Goal: Transaction & Acquisition: Purchase product/service

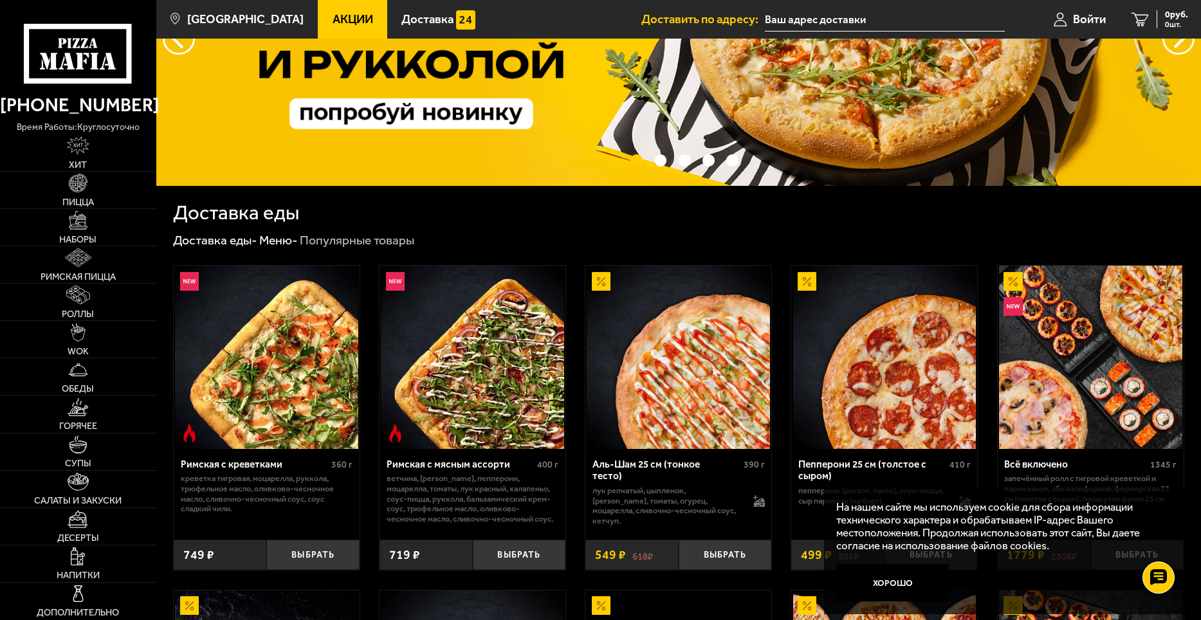
scroll to position [193, 0]
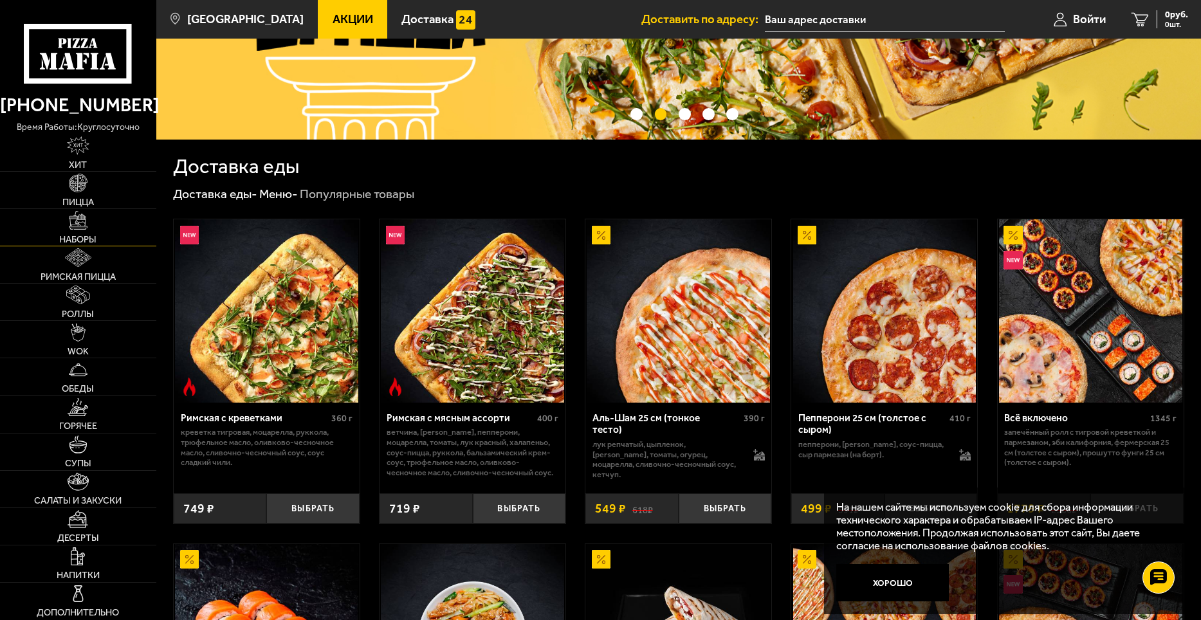
click at [84, 233] on link "Наборы" at bounding box center [78, 227] width 156 height 37
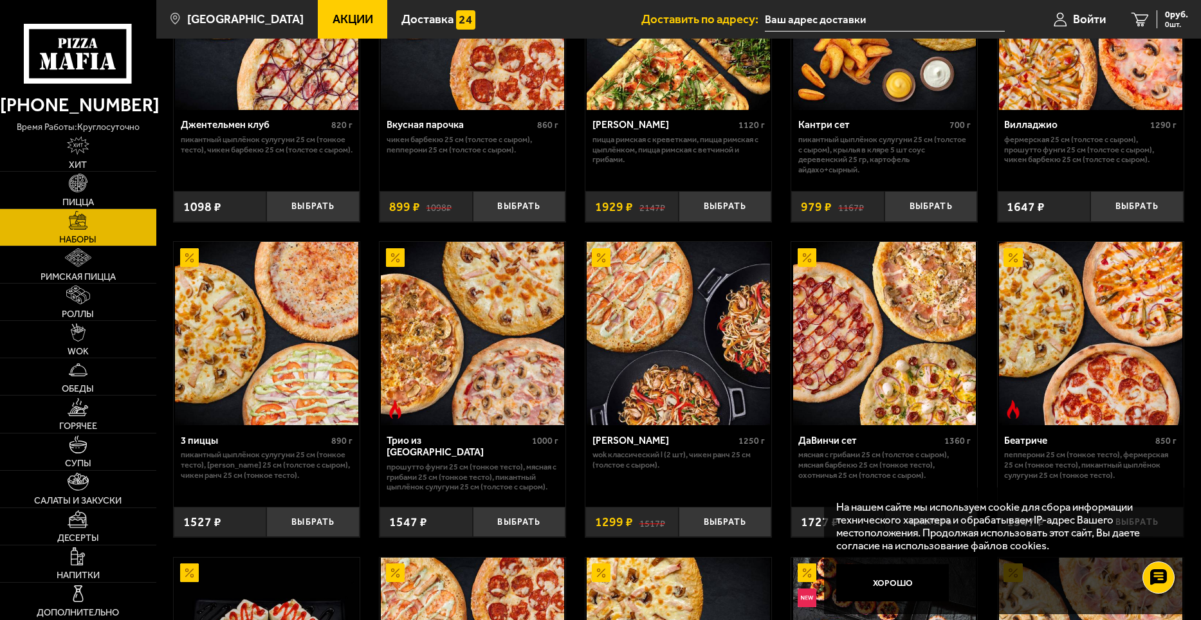
scroll to position [193, 0]
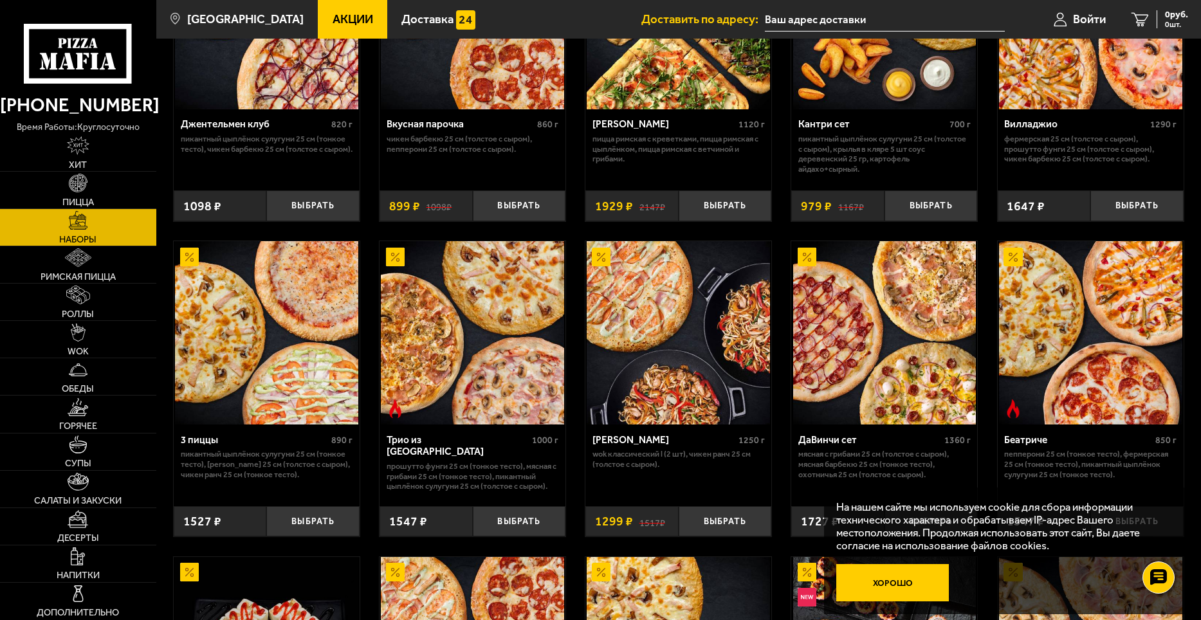
drag, startPoint x: 900, startPoint y: 588, endPoint x: 898, endPoint y: 581, distance: 7.5
click at [900, 588] on button "Хорошо" at bounding box center [892, 582] width 113 height 37
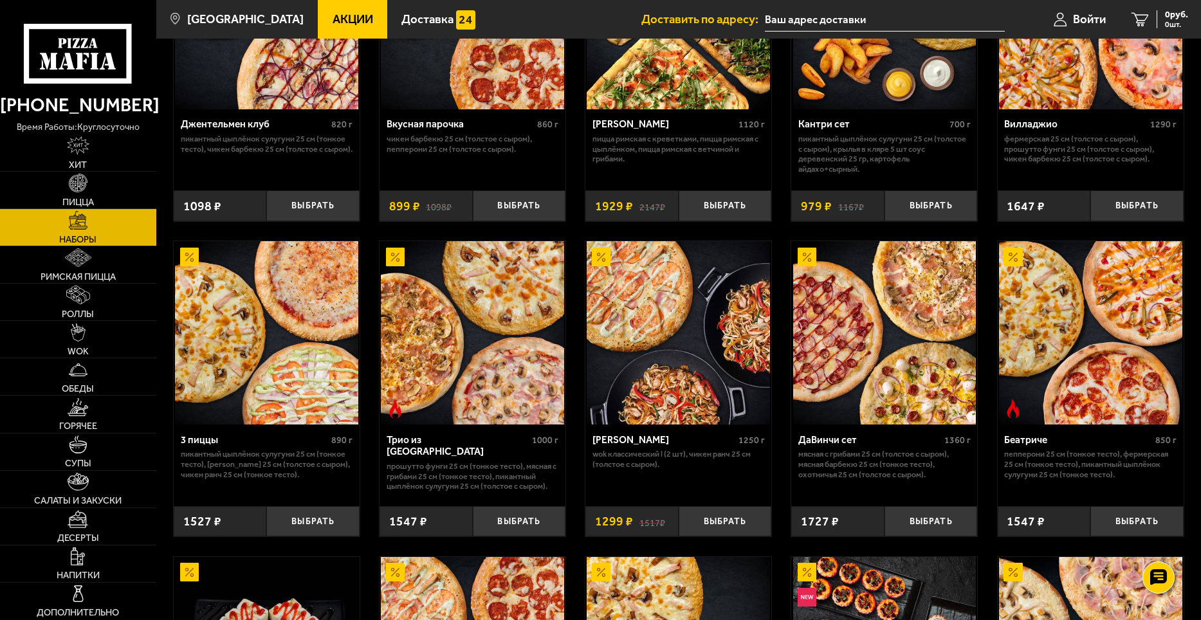
scroll to position [0, 0]
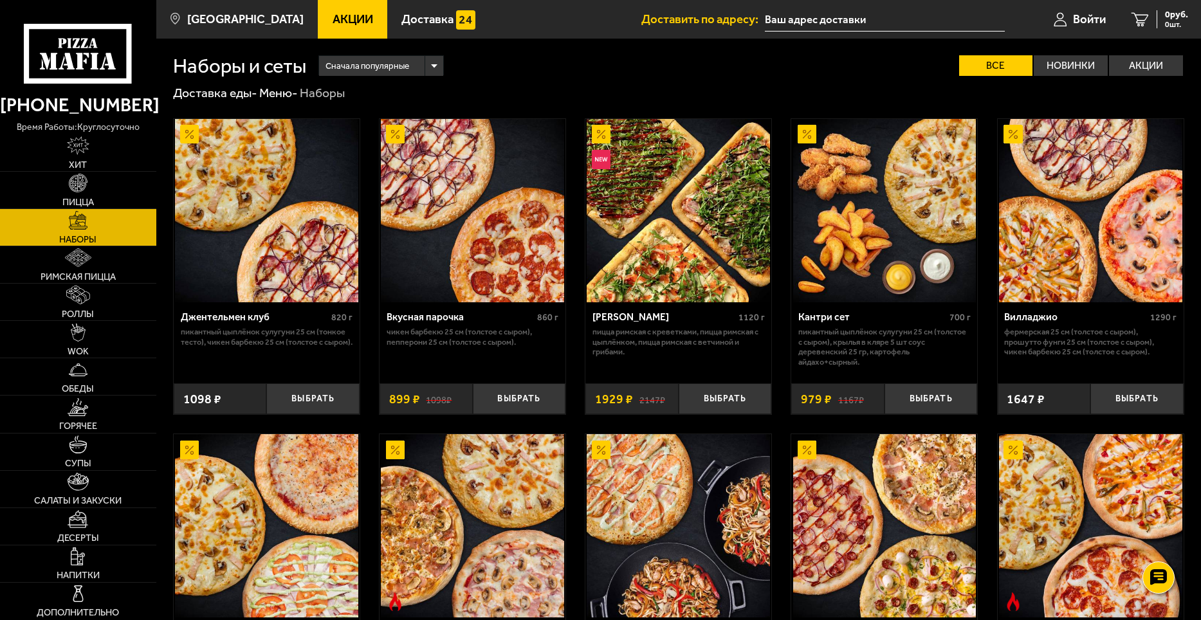
click at [80, 58] on use at bounding box center [80, 61] width 8 height 17
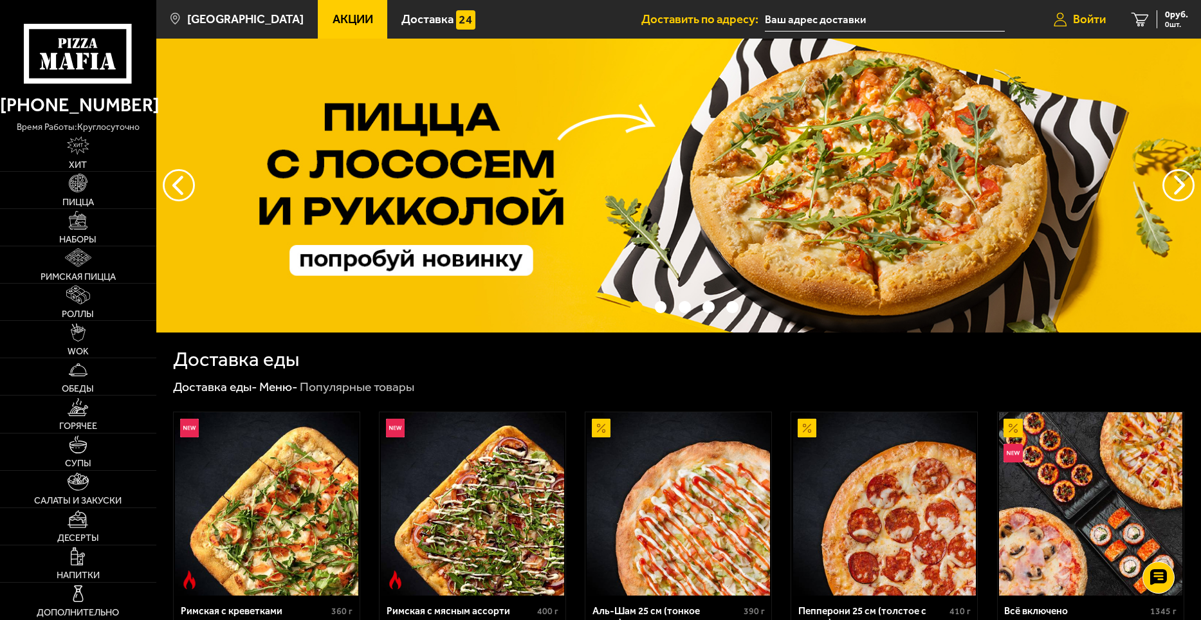
click at [1096, 18] on span "Войти" at bounding box center [1089, 20] width 33 height 12
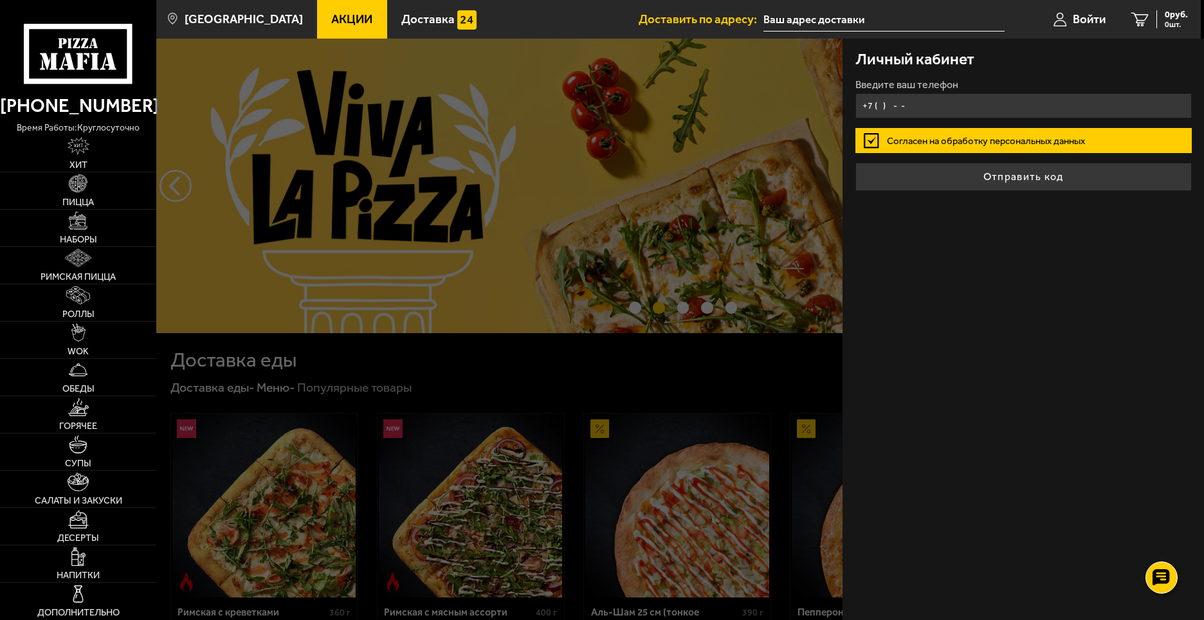
click at [931, 111] on input "+7 ( ) - -" at bounding box center [1023, 105] width 336 height 25
click at [961, 107] on input "+7 ( ) - -" at bounding box center [1023, 105] width 336 height 25
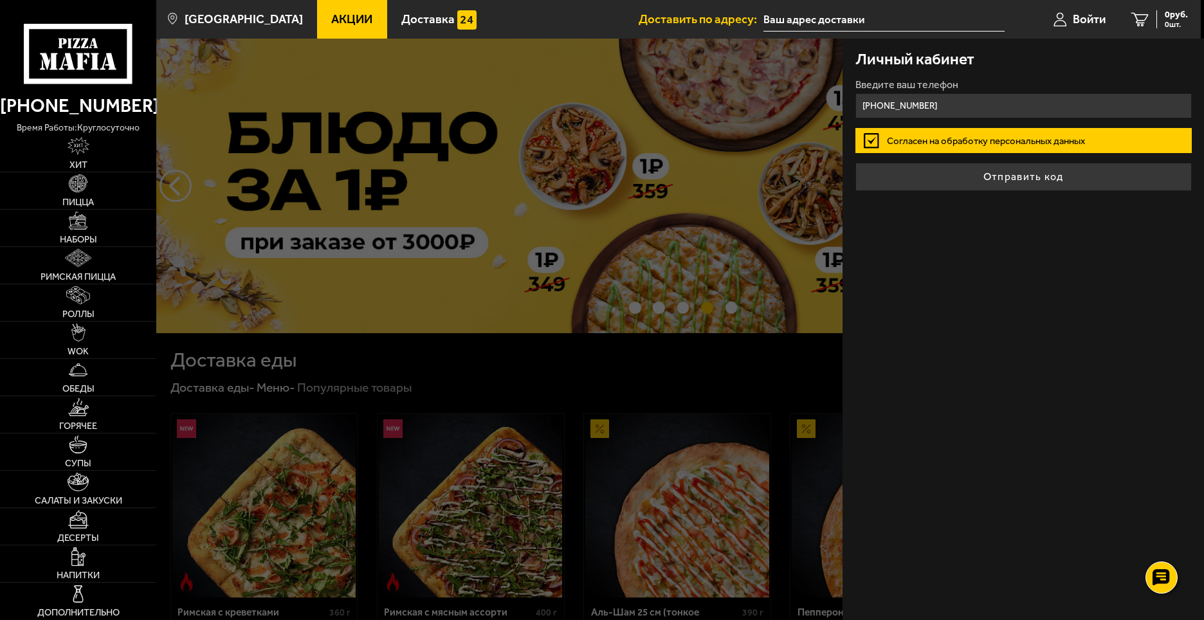
type input "[PHONE_NUMBER]"
click at [855, 163] on button "Отправить код" at bounding box center [1023, 177] width 336 height 28
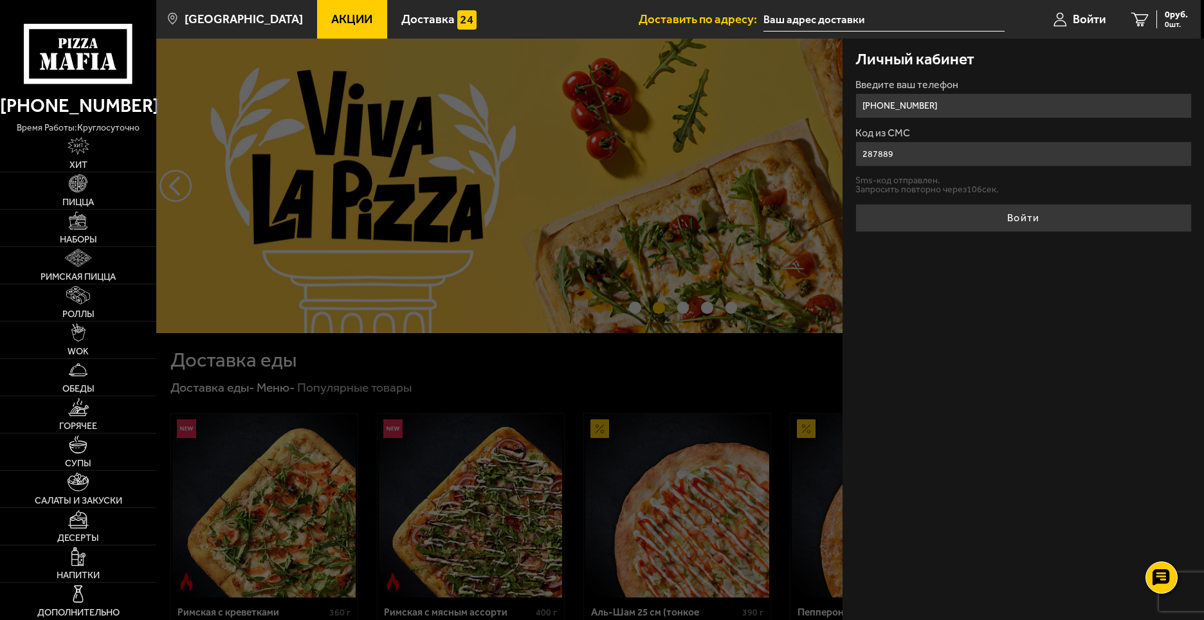
type input "287889"
click at [855, 204] on button "Войти" at bounding box center [1023, 218] width 336 height 28
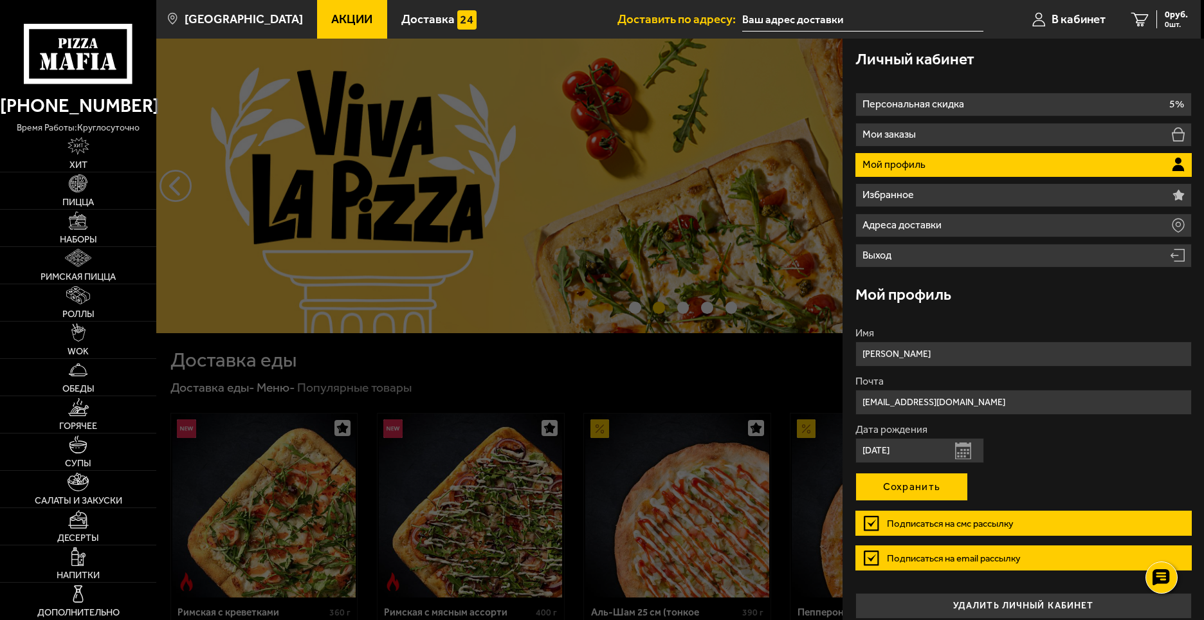
click at [946, 493] on button "Сохранить" at bounding box center [911, 487] width 113 height 28
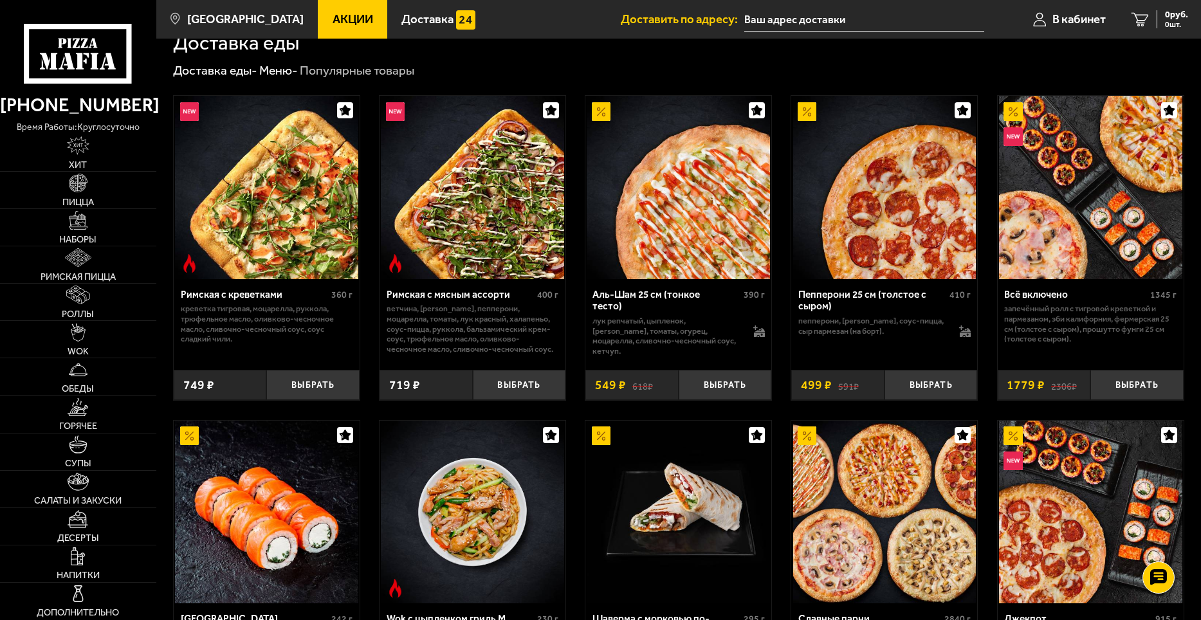
scroll to position [386, 0]
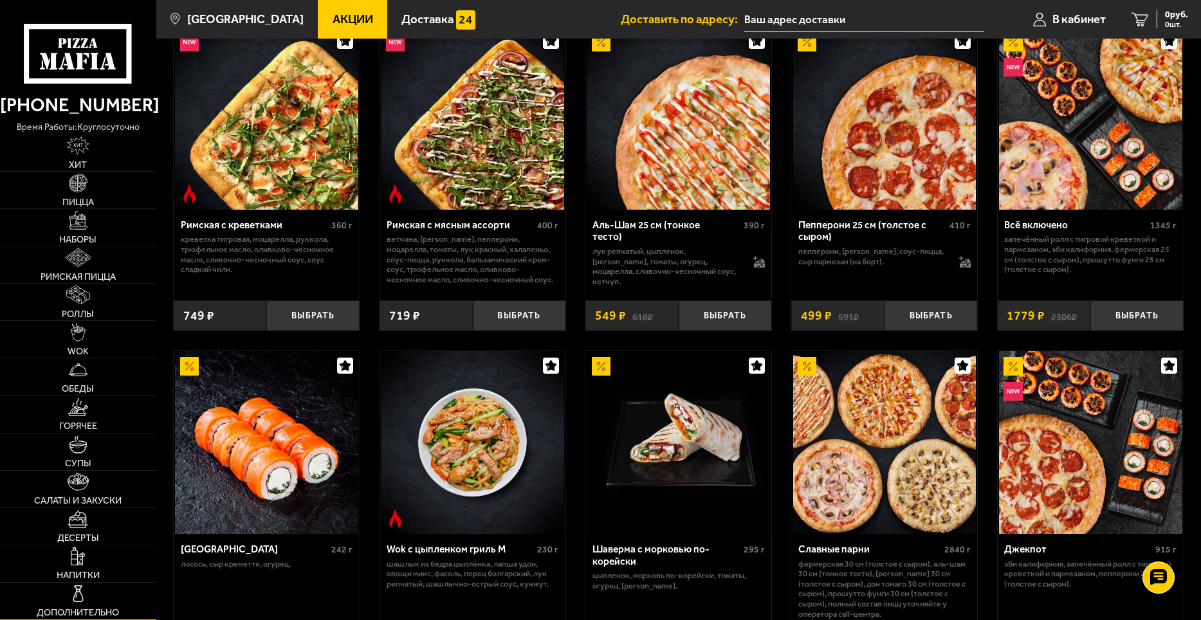
click at [85, 612] on span "Дополнительно" at bounding box center [78, 612] width 82 height 9
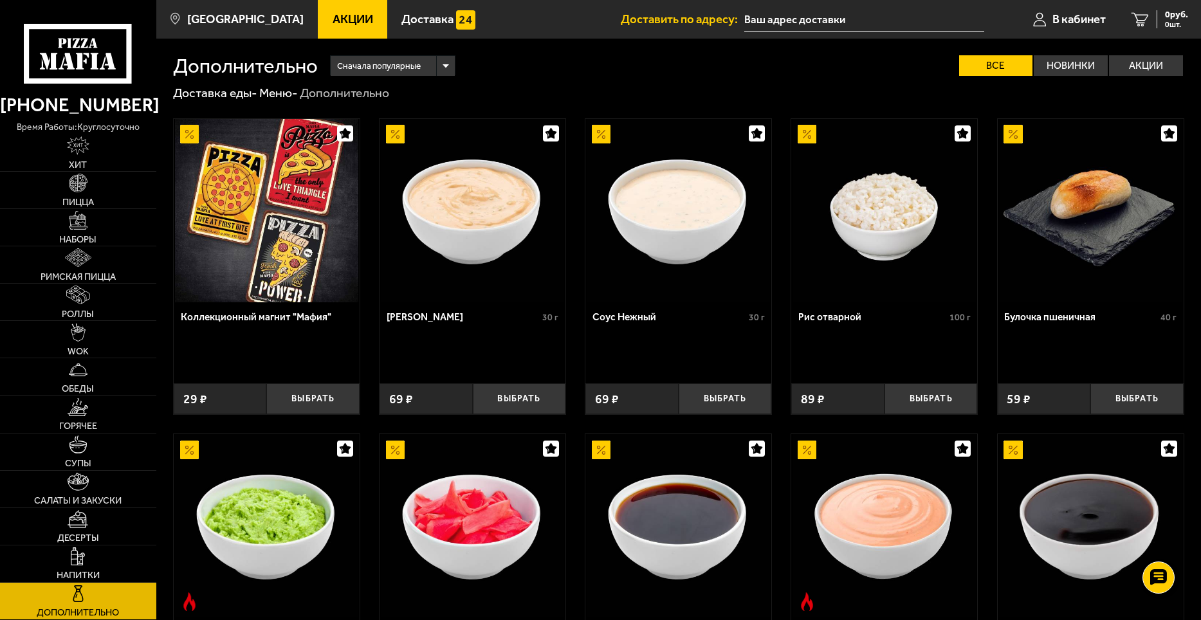
click at [109, 51] on icon at bounding box center [78, 54] width 108 height 60
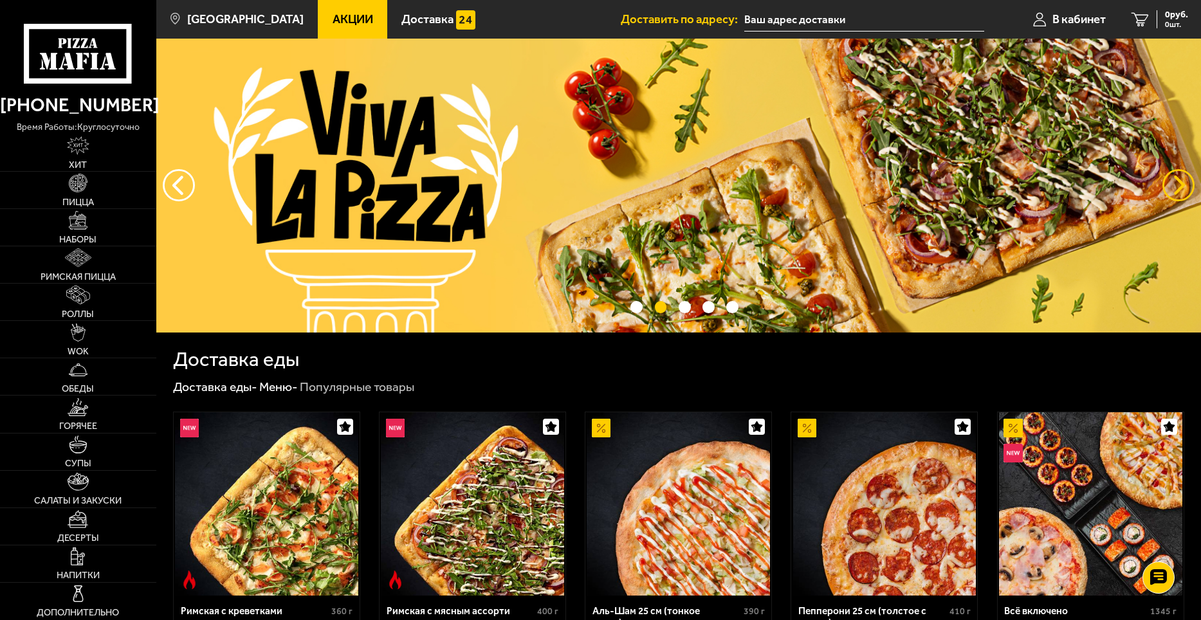
click at [1186, 179] on button "предыдущий" at bounding box center [1178, 185] width 32 height 32
click at [1183, 179] on button "предыдущий" at bounding box center [1178, 185] width 32 height 32
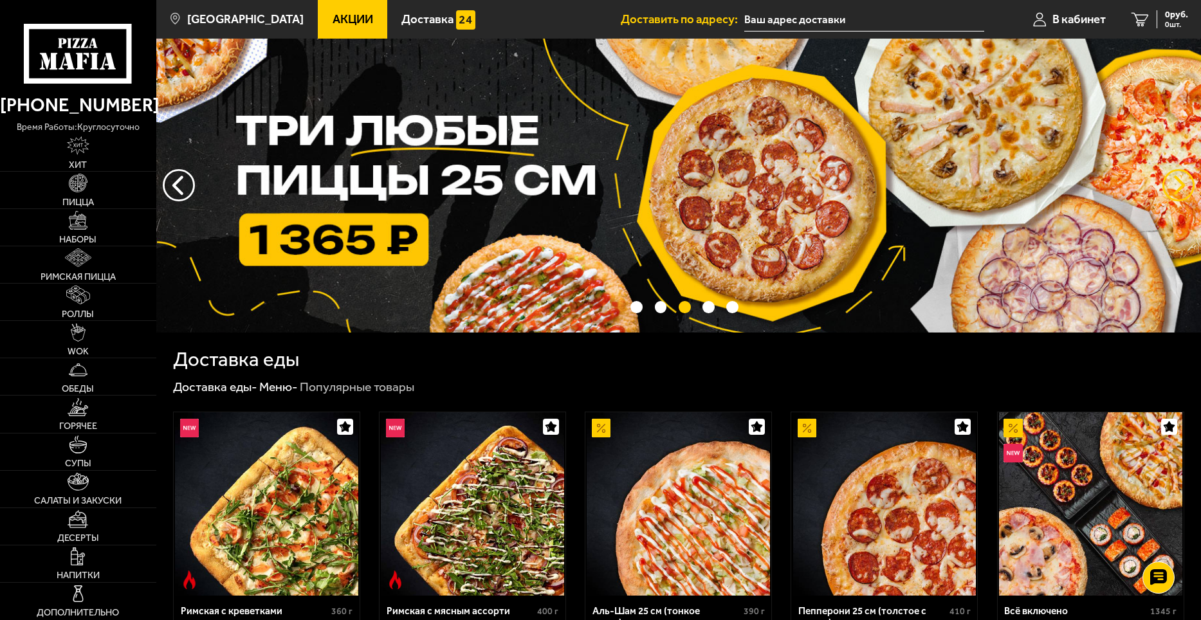
click at [1183, 179] on button "предыдущий" at bounding box center [1178, 185] width 32 height 32
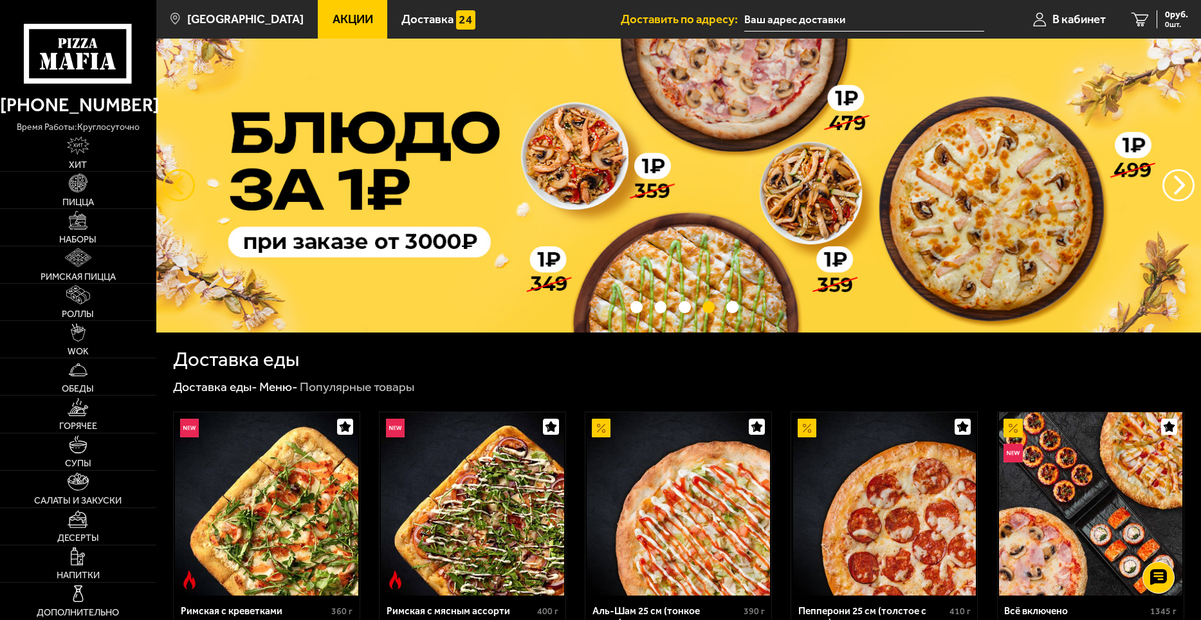
click at [174, 183] on button "следующий" at bounding box center [179, 185] width 32 height 32
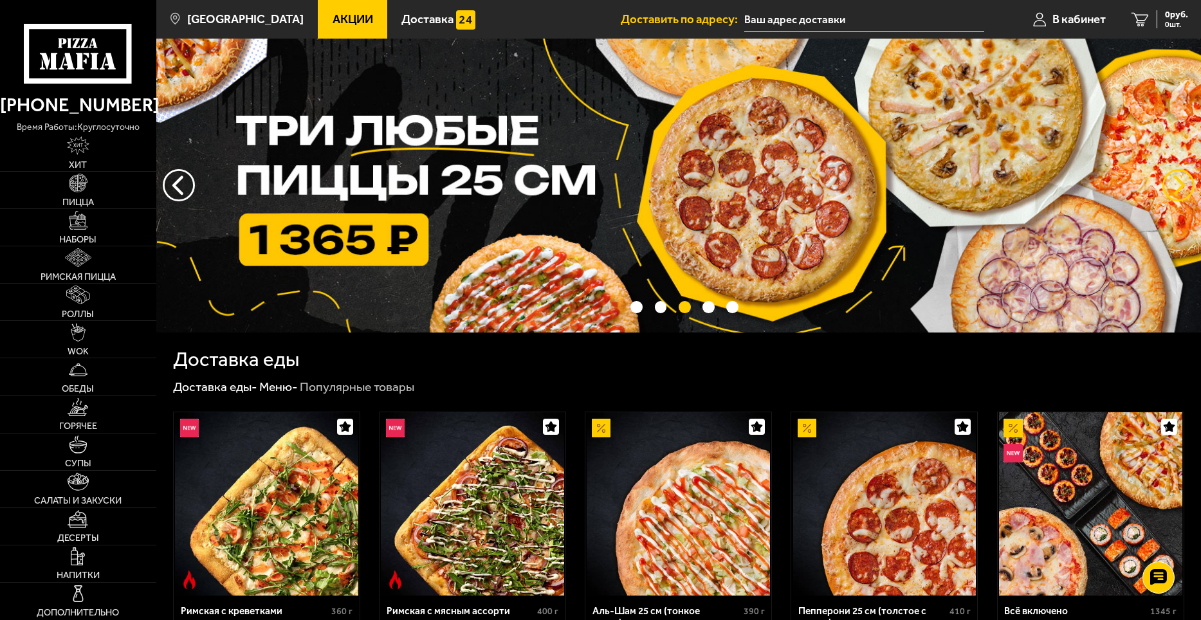
click at [1176, 182] on button "предыдущий" at bounding box center [1178, 185] width 32 height 32
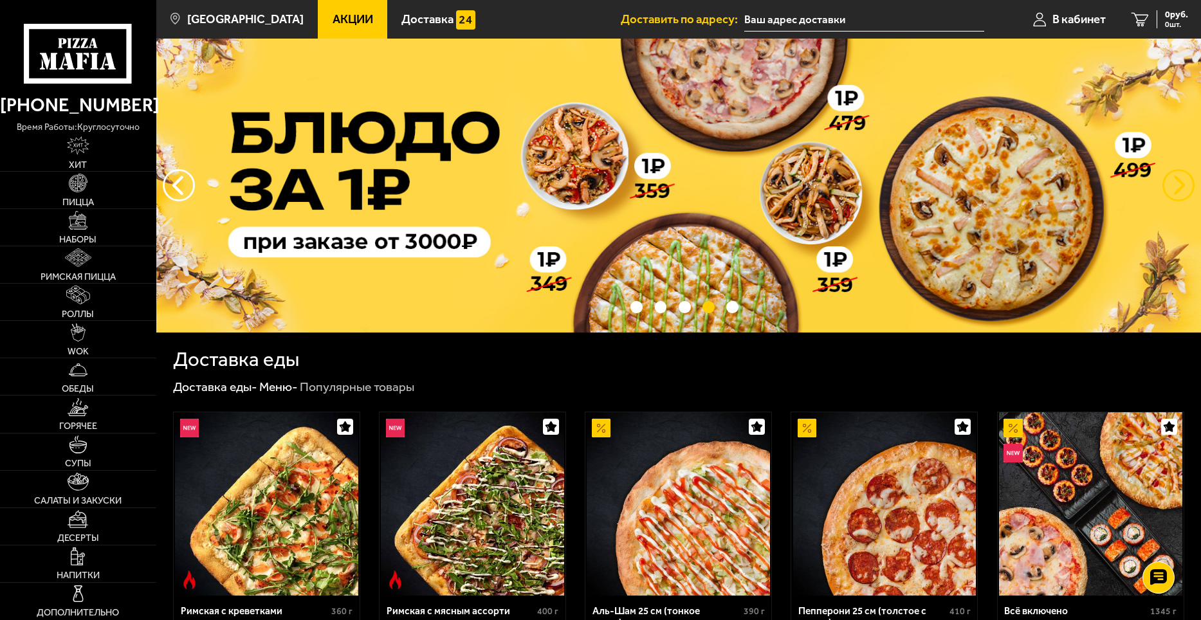
click at [1176, 182] on button "предыдущий" at bounding box center [1178, 185] width 32 height 32
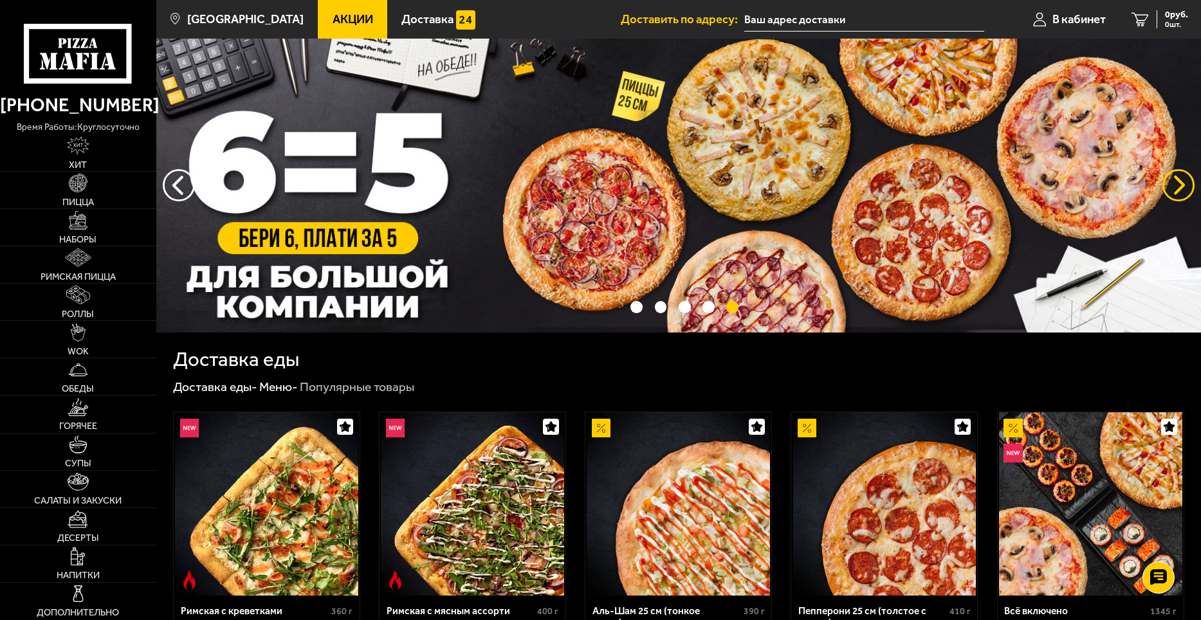
click at [1176, 182] on button "предыдущий" at bounding box center [1178, 185] width 32 height 32
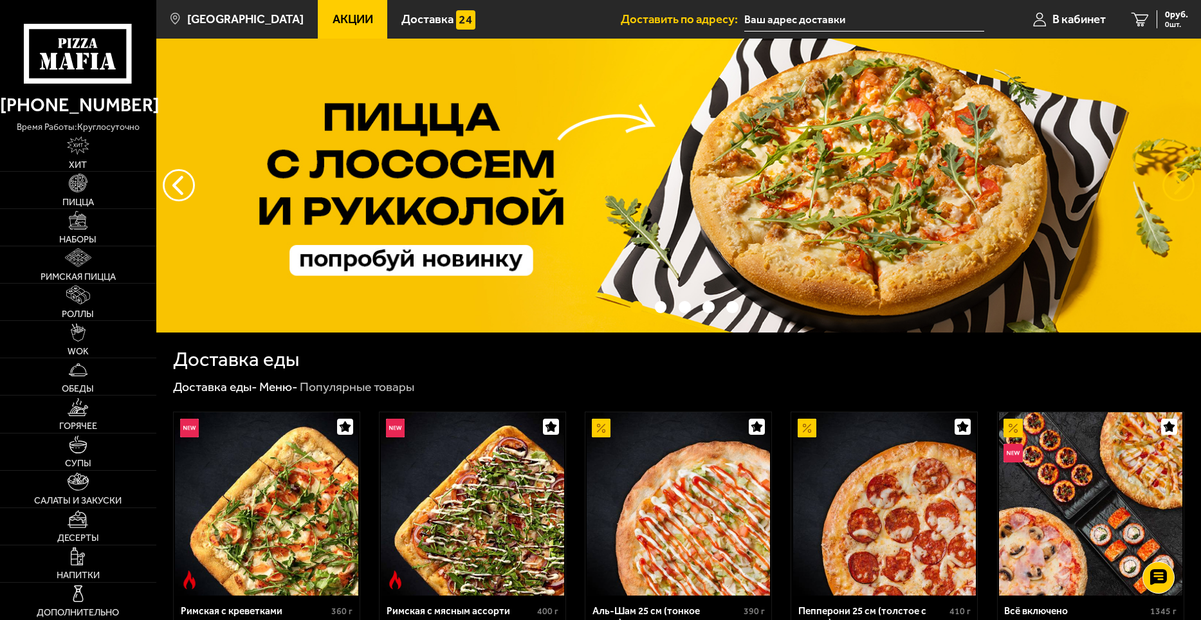
click at [1176, 182] on button "предыдущий" at bounding box center [1178, 185] width 32 height 32
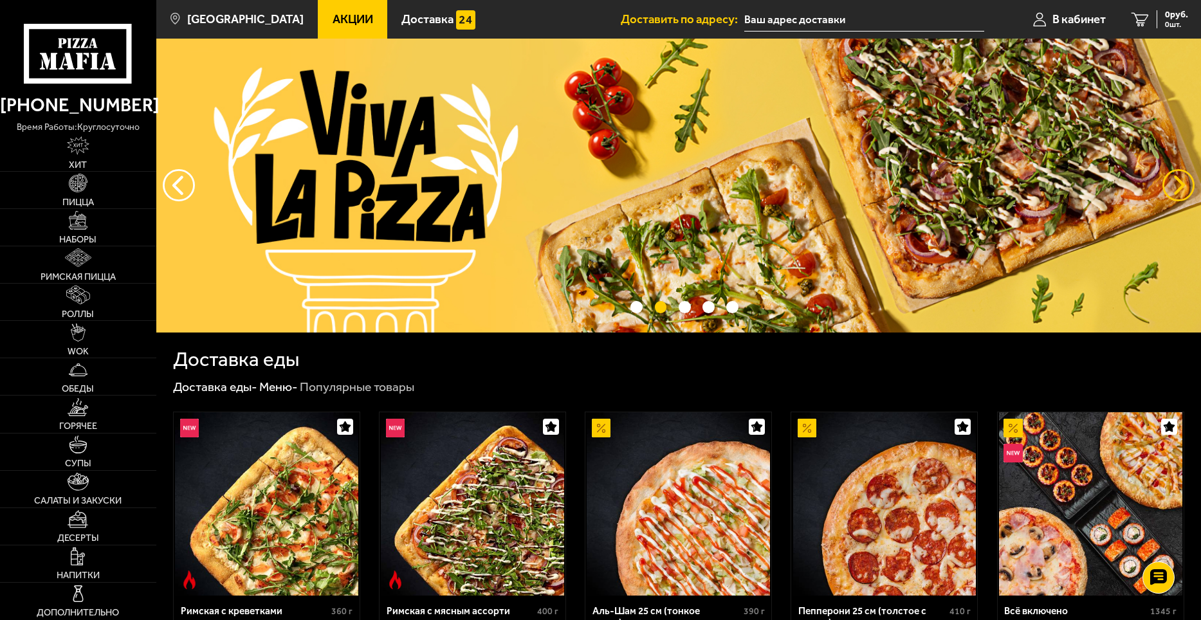
click at [1176, 182] on button "предыдущий" at bounding box center [1178, 185] width 32 height 32
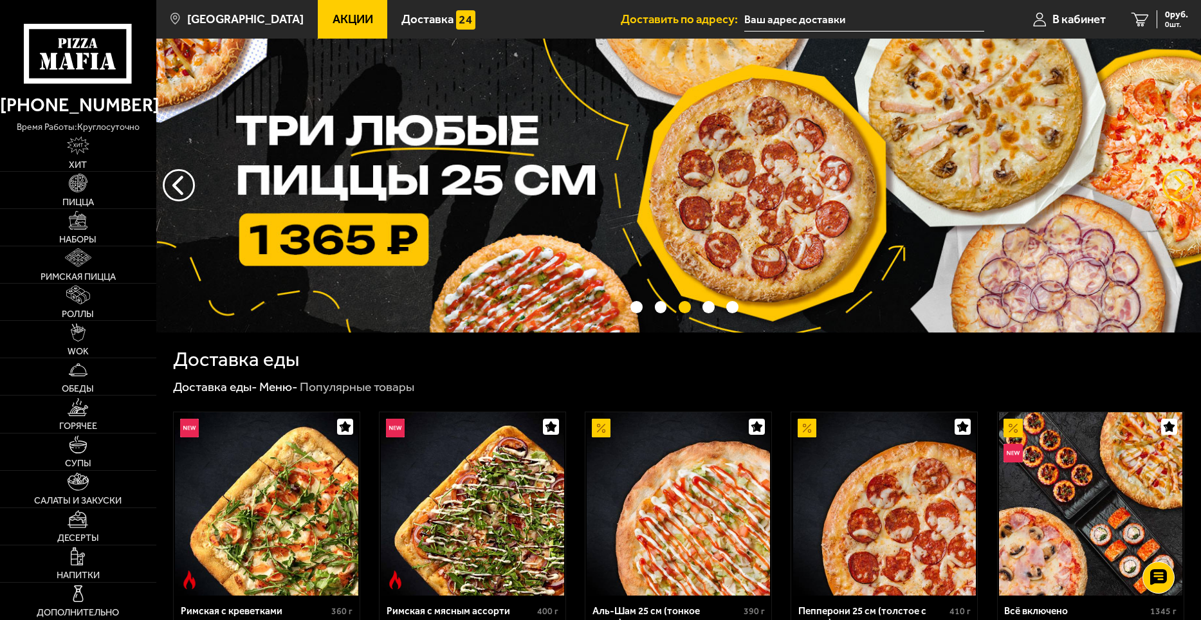
click at [1176, 182] on button "предыдущий" at bounding box center [1178, 185] width 32 height 32
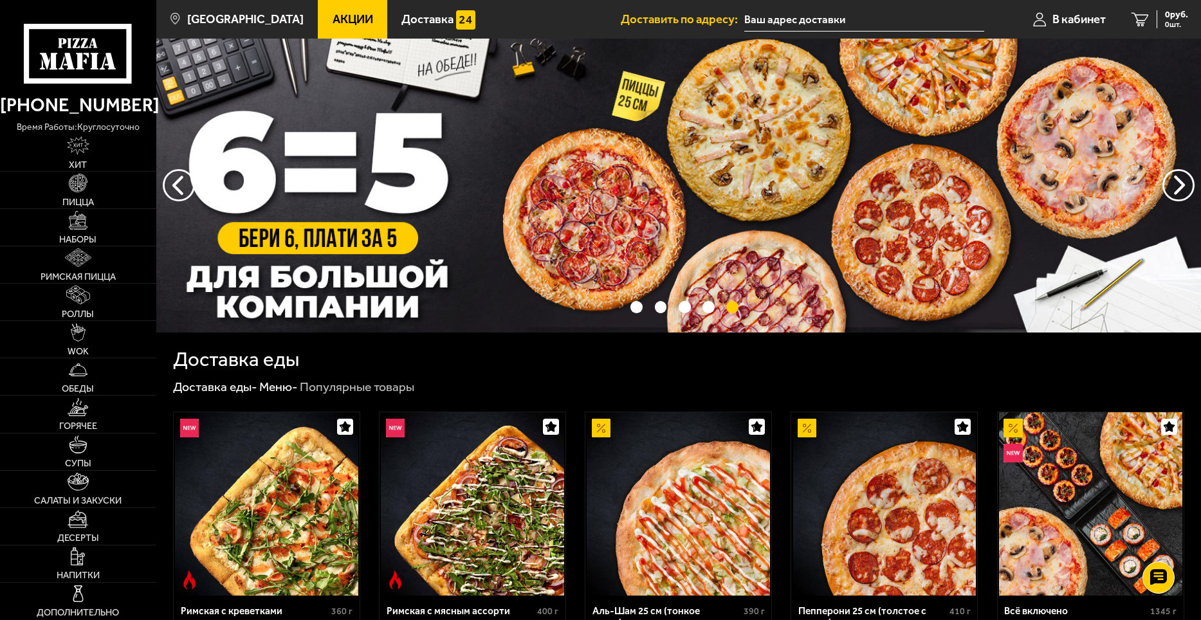
click at [86, 51] on icon at bounding box center [78, 54] width 108 height 60
click at [90, 57] on icon at bounding box center [78, 54] width 108 height 60
click at [82, 151] on img at bounding box center [78, 145] width 22 height 19
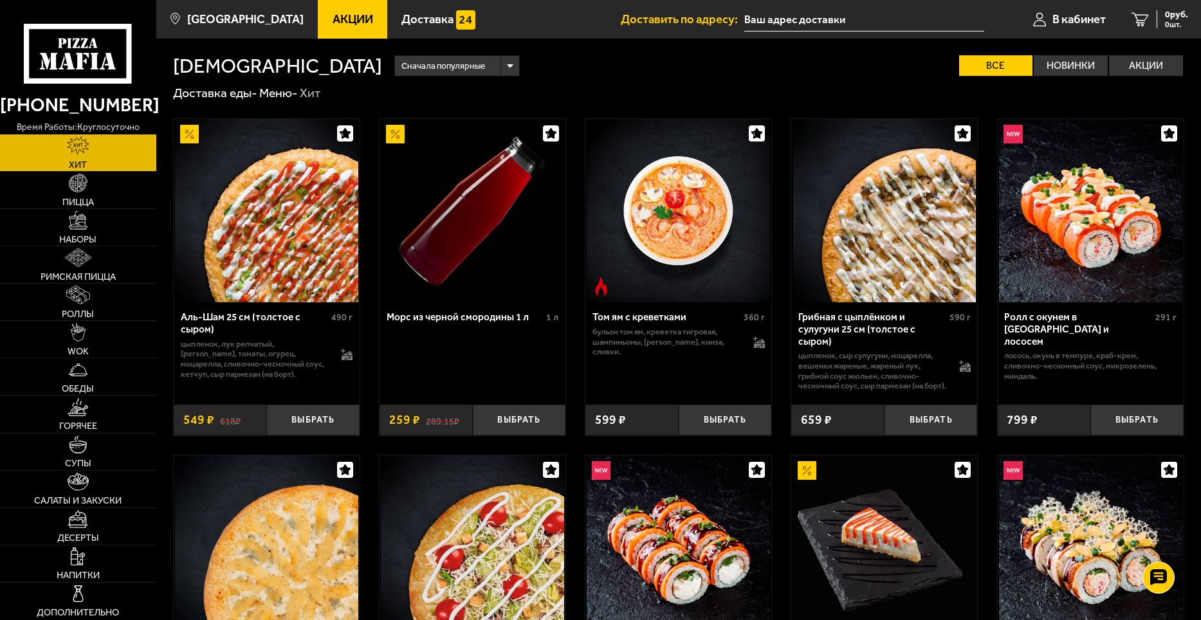
click at [85, 64] on icon at bounding box center [78, 54] width 108 height 60
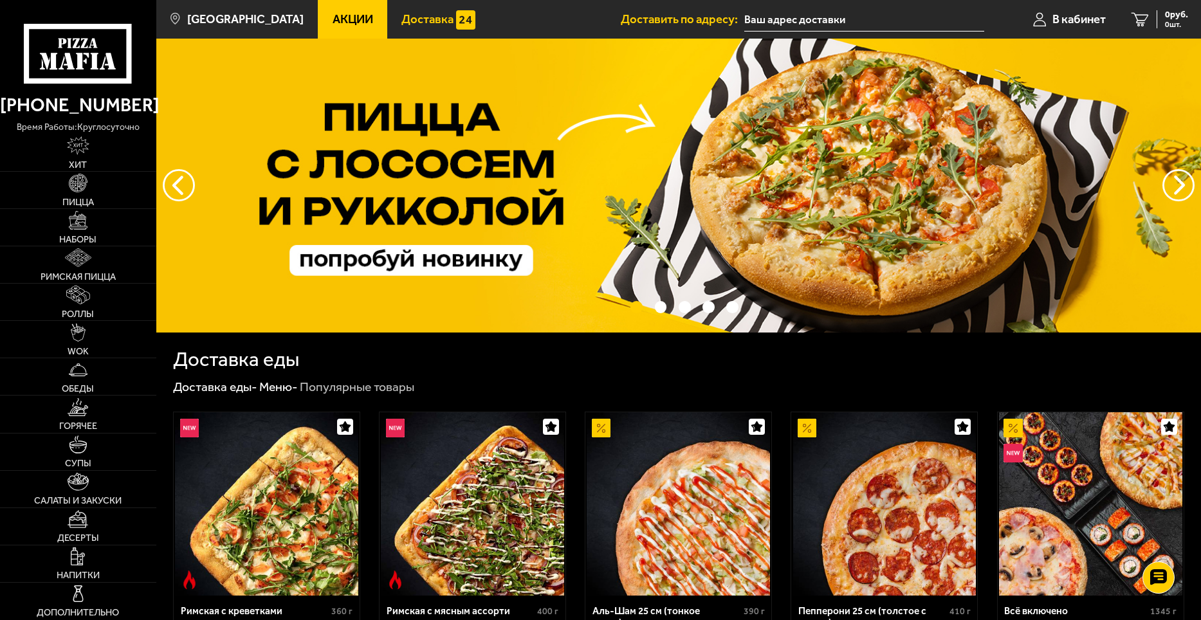
click at [401, 21] on span "Доставка" at bounding box center [427, 20] width 52 height 12
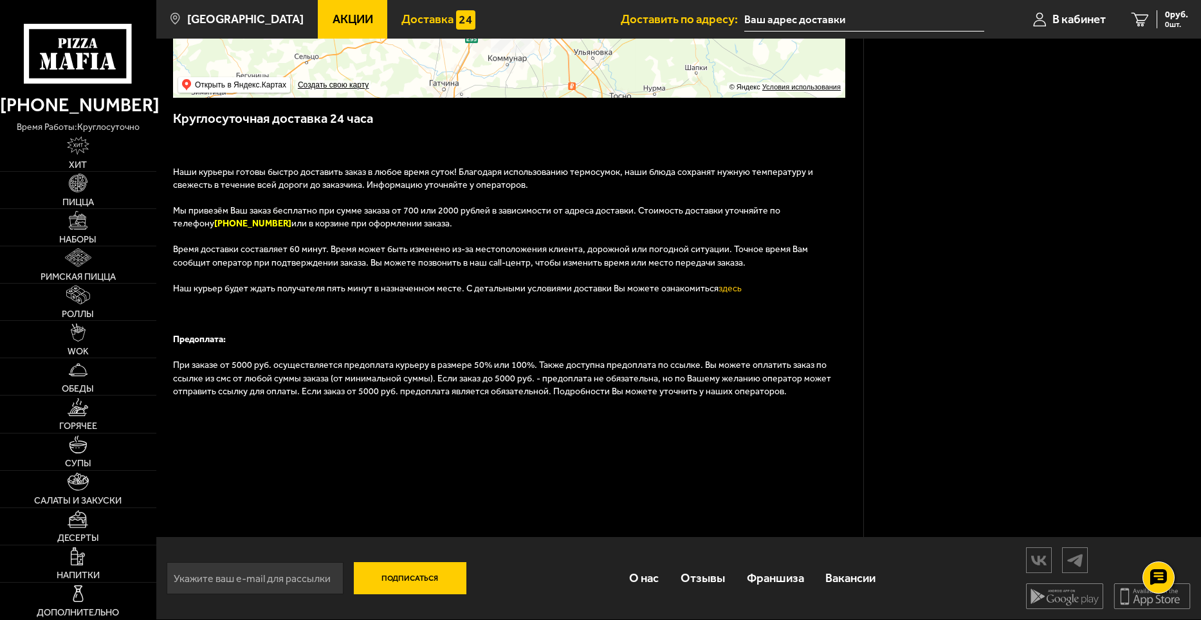
scroll to position [336, 0]
click at [648, 579] on link "О нас" at bounding box center [644, 578] width 51 height 41
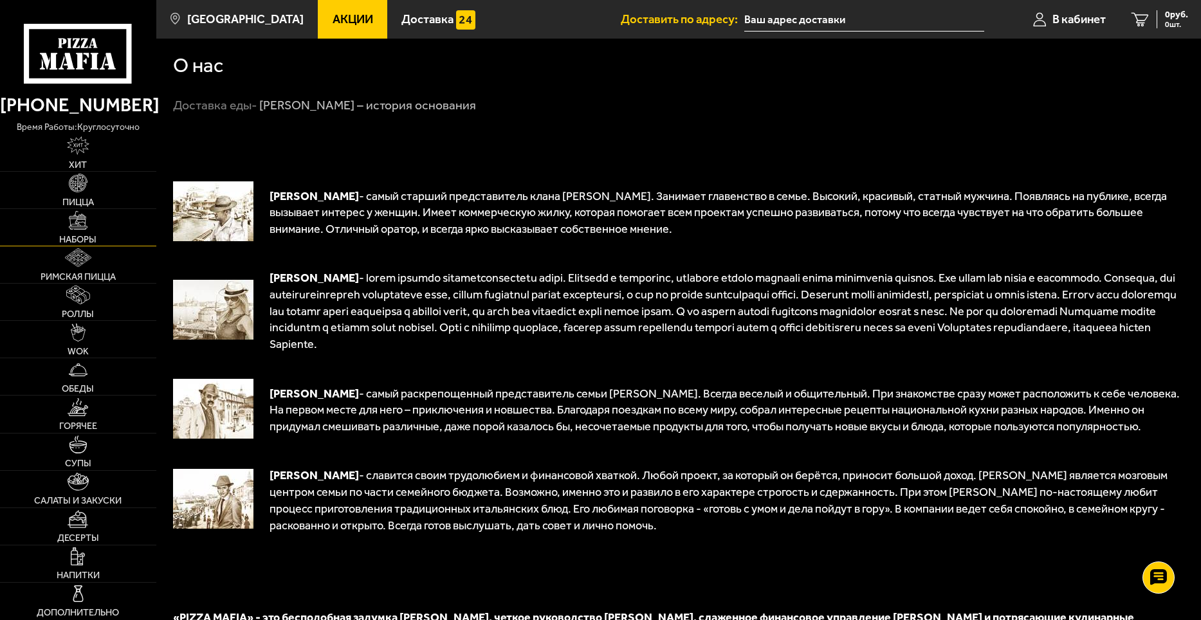
click at [75, 232] on link "Наборы" at bounding box center [78, 227] width 156 height 37
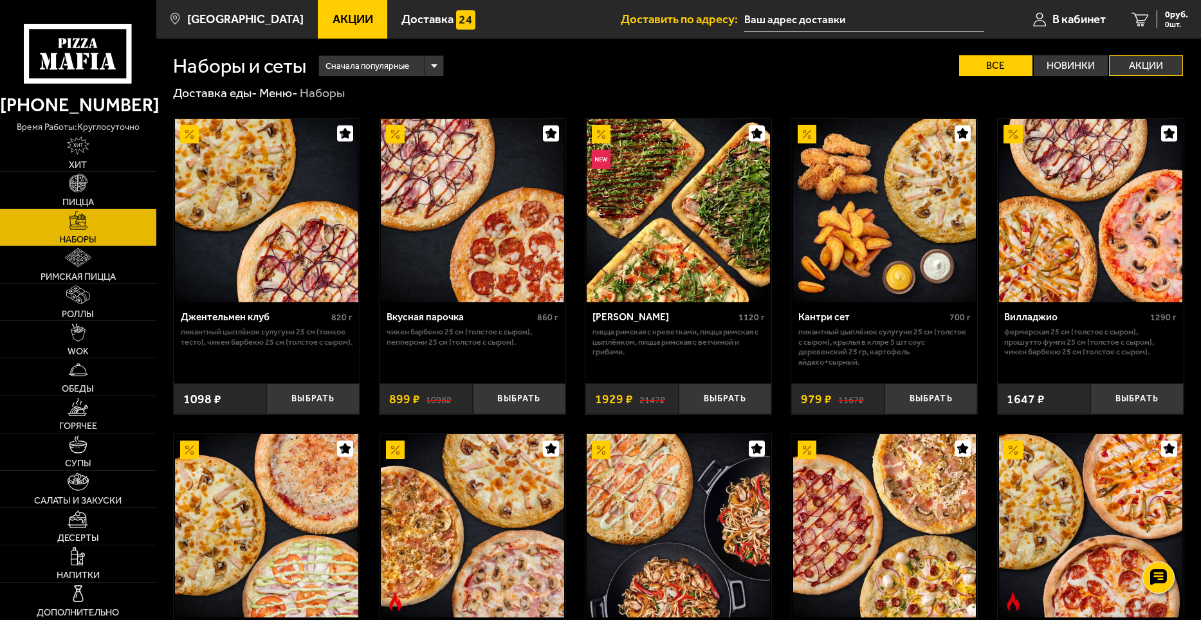
click at [1147, 63] on label "Акции" at bounding box center [1146, 65] width 74 height 21
click at [0, 0] on input "Акции" at bounding box center [0, 0] width 0 height 0
click at [999, 60] on label "Все" at bounding box center [996, 65] width 74 height 21
click at [0, 0] on input "Все" at bounding box center [0, 0] width 0 height 0
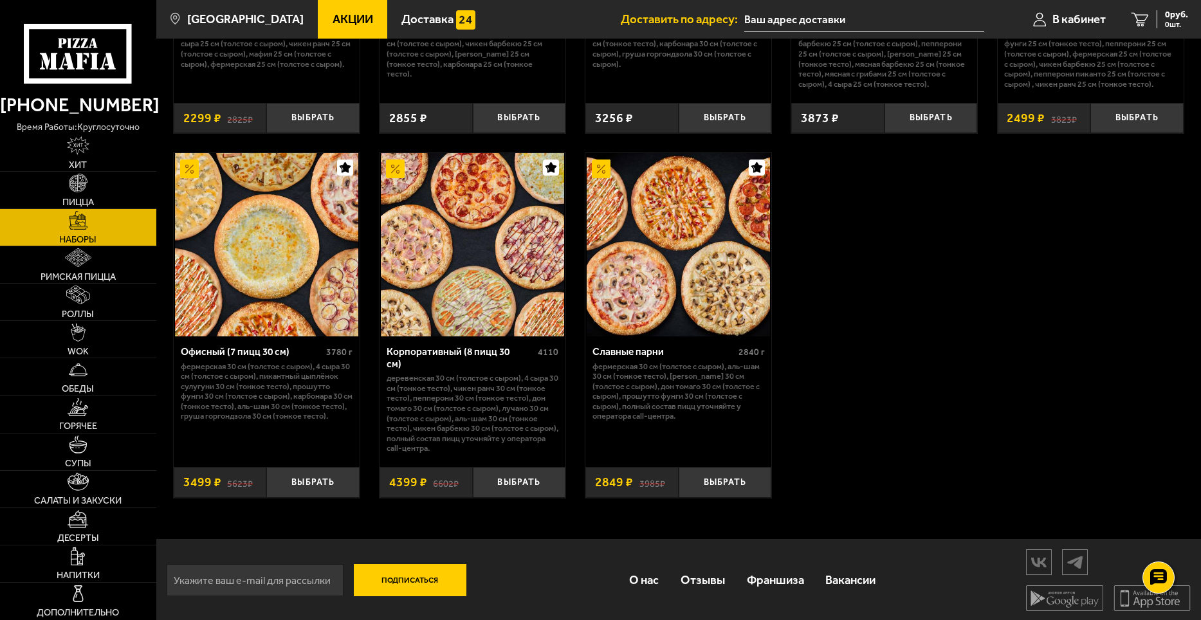
scroll to position [1907, 0]
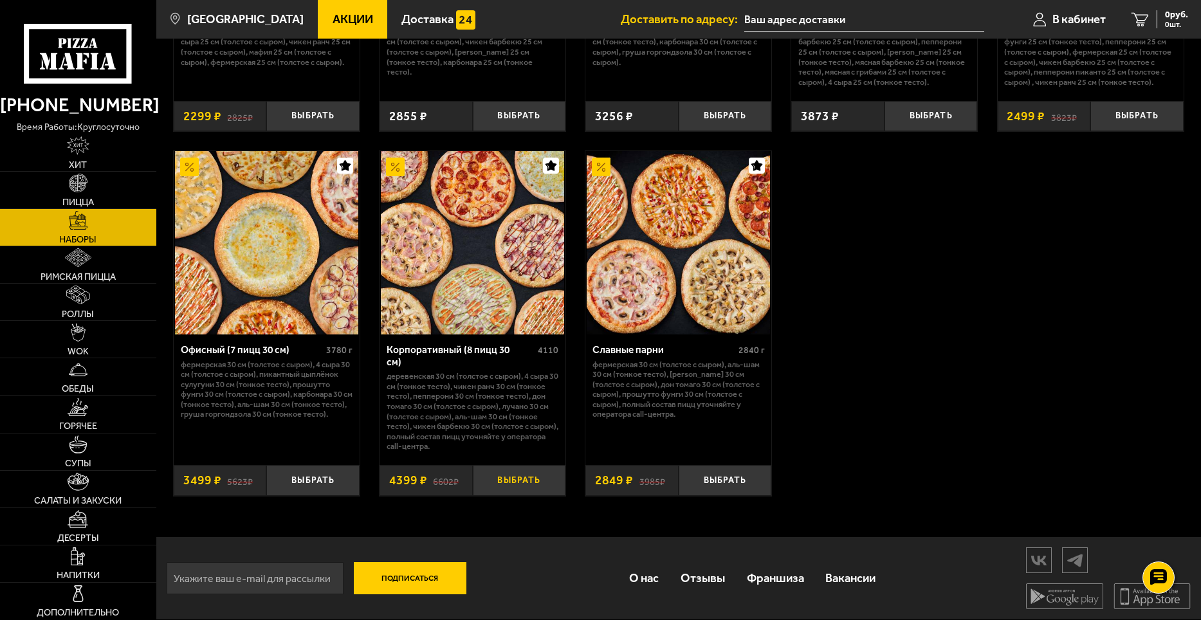
click at [530, 478] on button "Выбрать" at bounding box center [519, 480] width 93 height 31
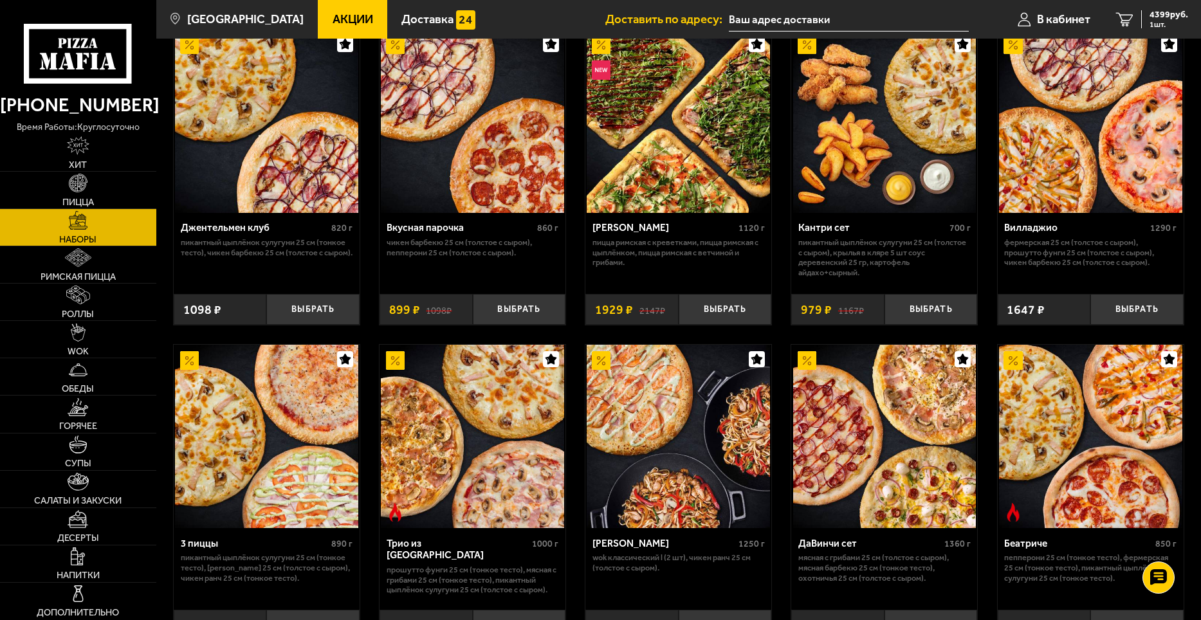
scroll to position [0, 0]
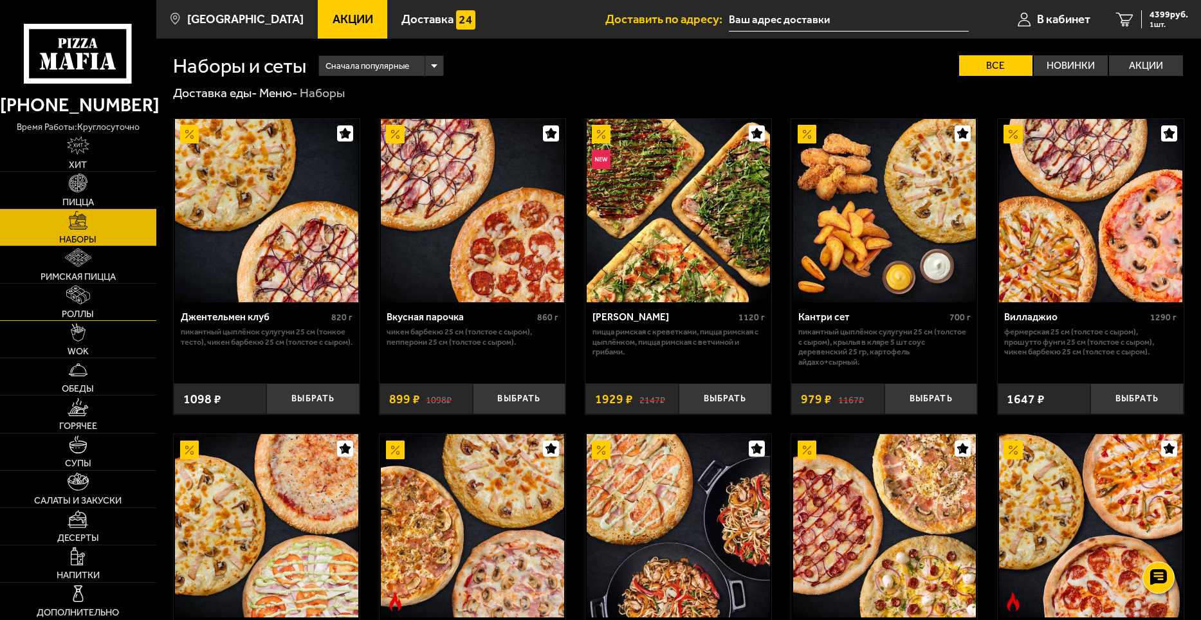
click at [81, 306] on link "Роллы" at bounding box center [78, 302] width 156 height 37
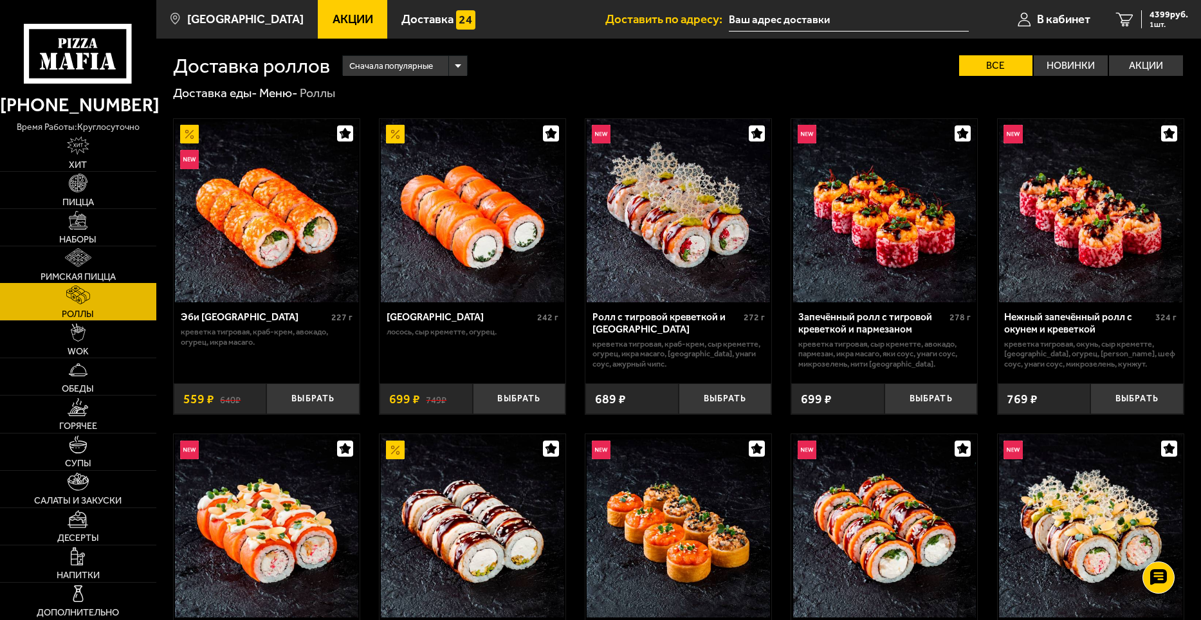
click at [91, 272] on span "Римская пицца" at bounding box center [78, 276] width 75 height 9
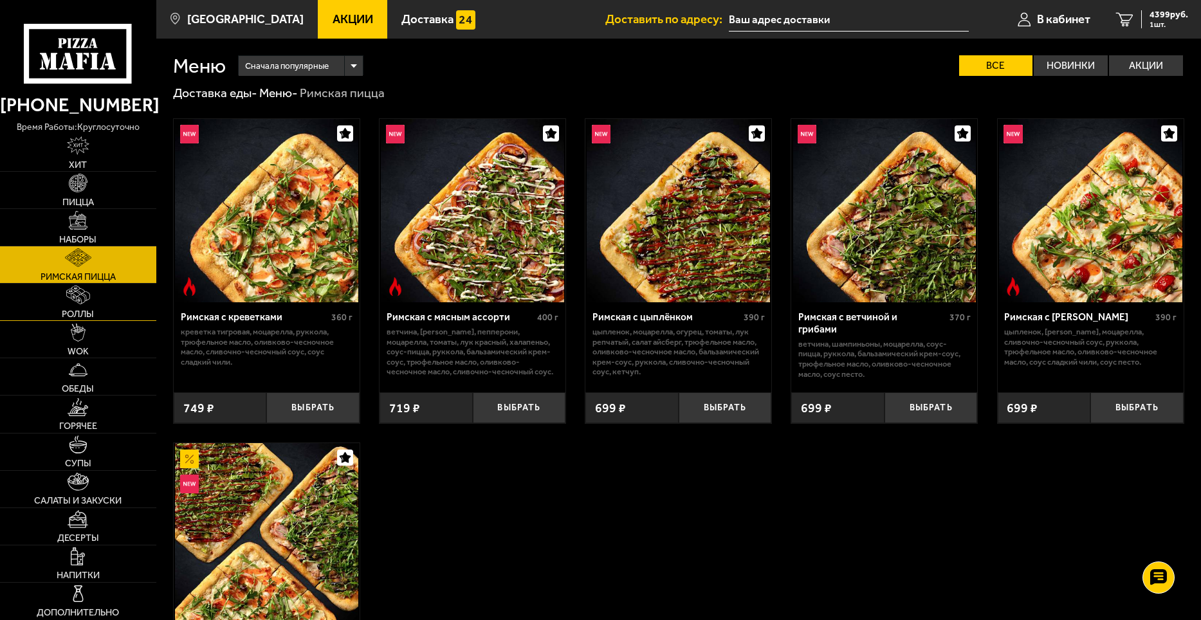
click at [76, 305] on link "Роллы" at bounding box center [78, 302] width 156 height 37
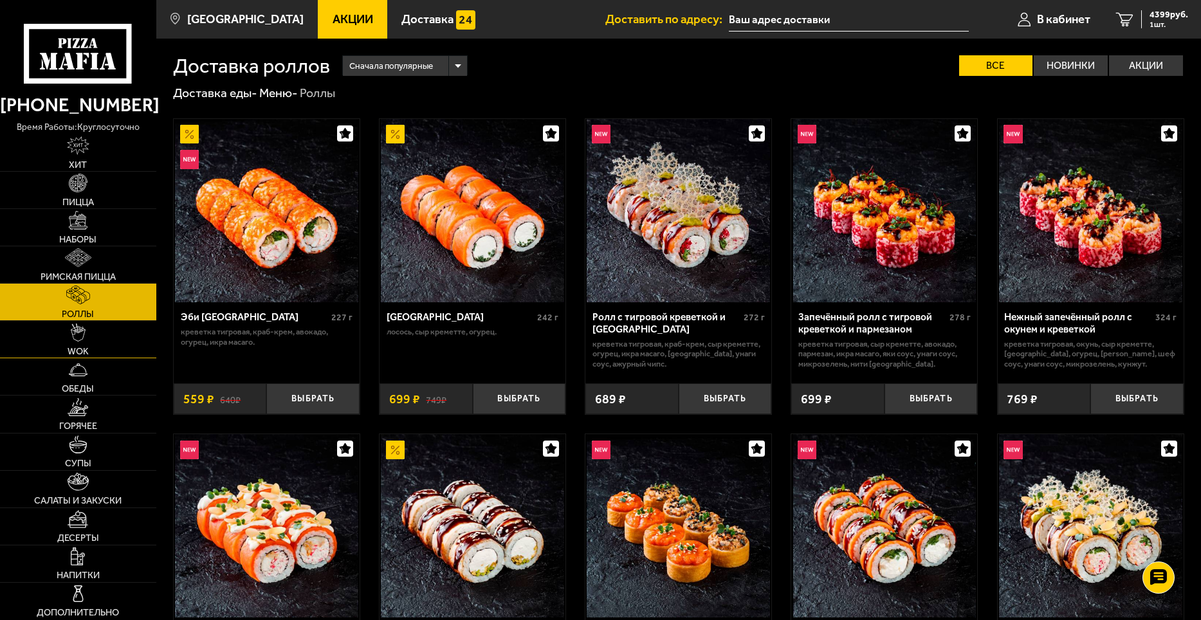
click at [75, 335] on img at bounding box center [78, 332] width 14 height 19
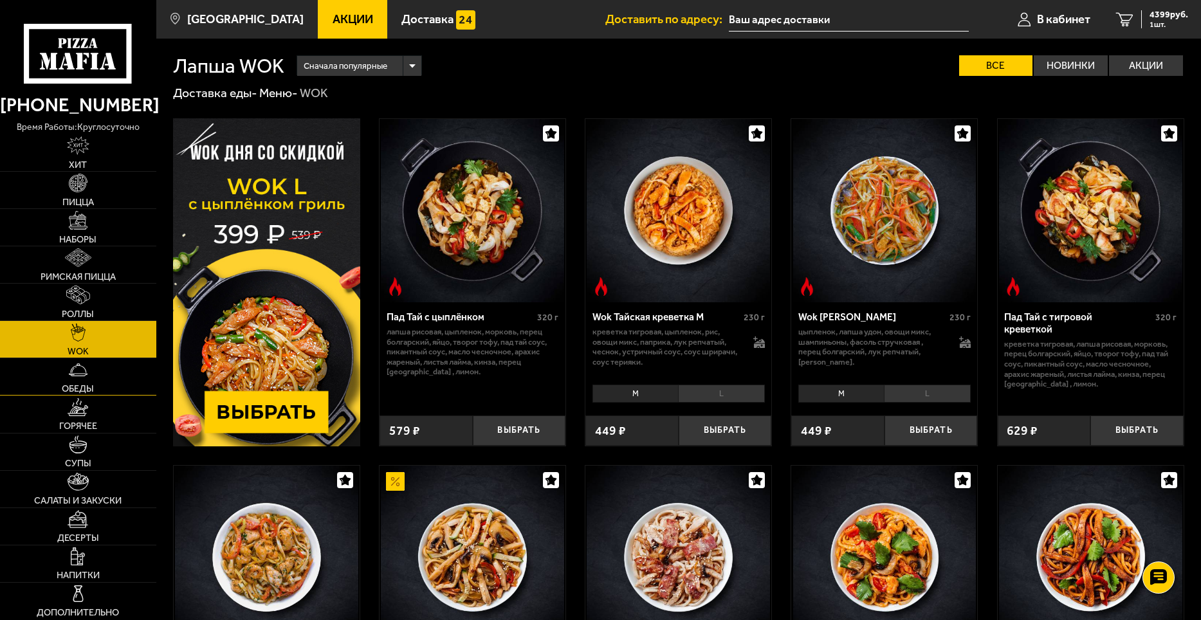
click at [84, 376] on img at bounding box center [78, 370] width 19 height 19
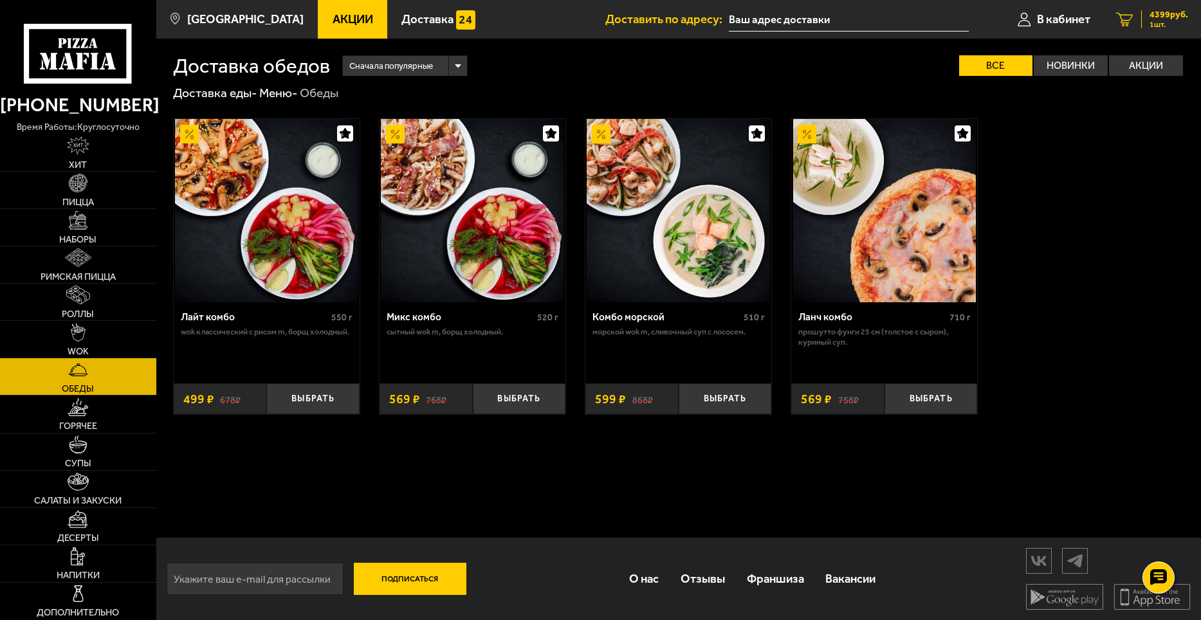
click at [1158, 22] on span "1 шт." at bounding box center [1168, 25] width 39 height 8
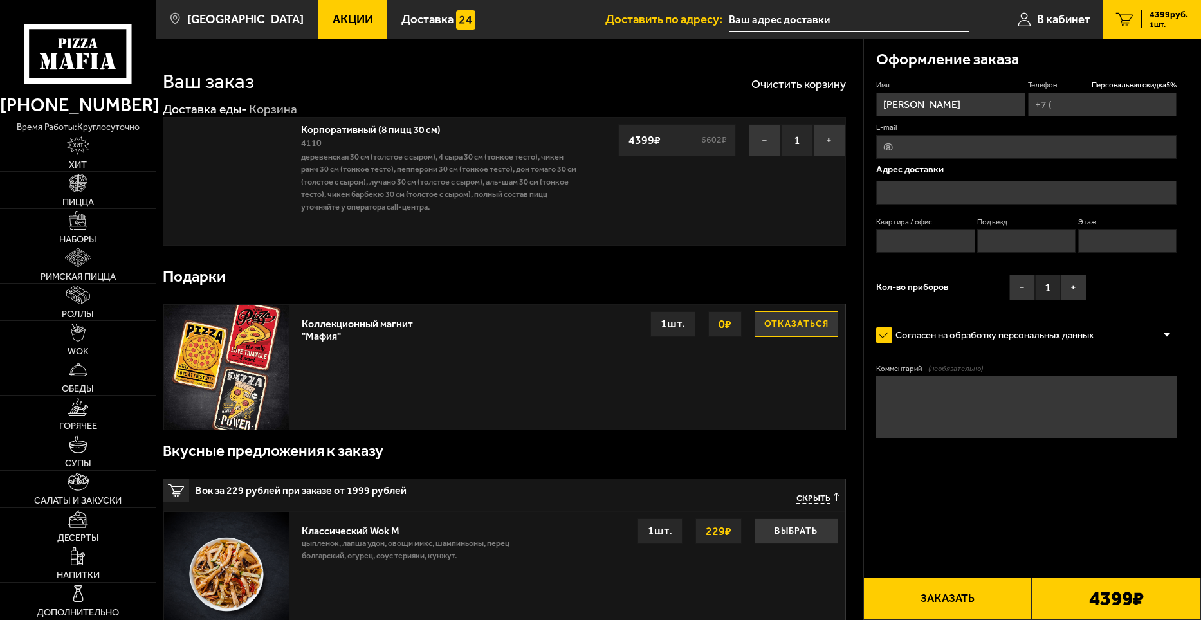
type input "[PHONE_NUMBER]"
type input "Санкт-Петербург, Чугунная улица, 20"
type input "1"
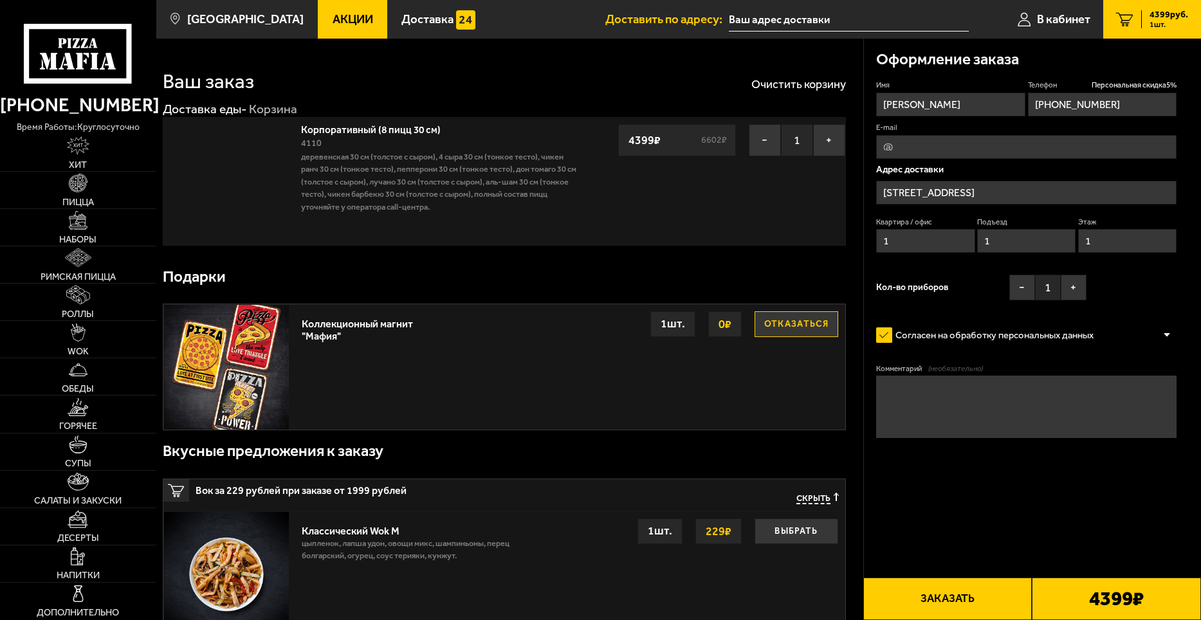
type input "Чугунная улица, 20"
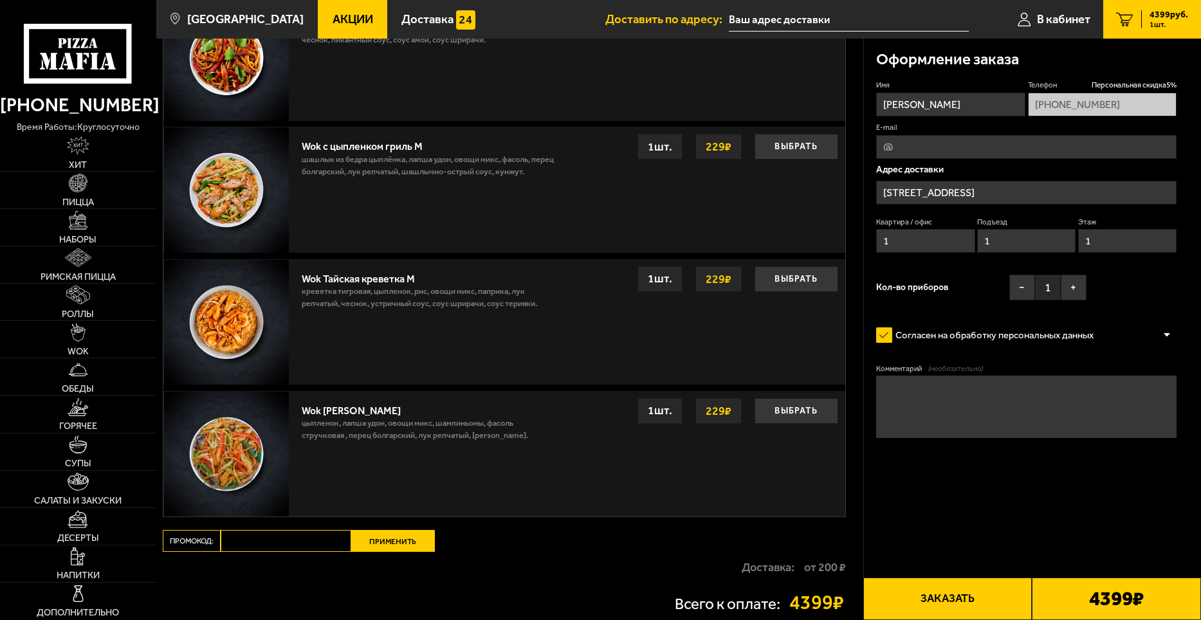
scroll to position [913, 0]
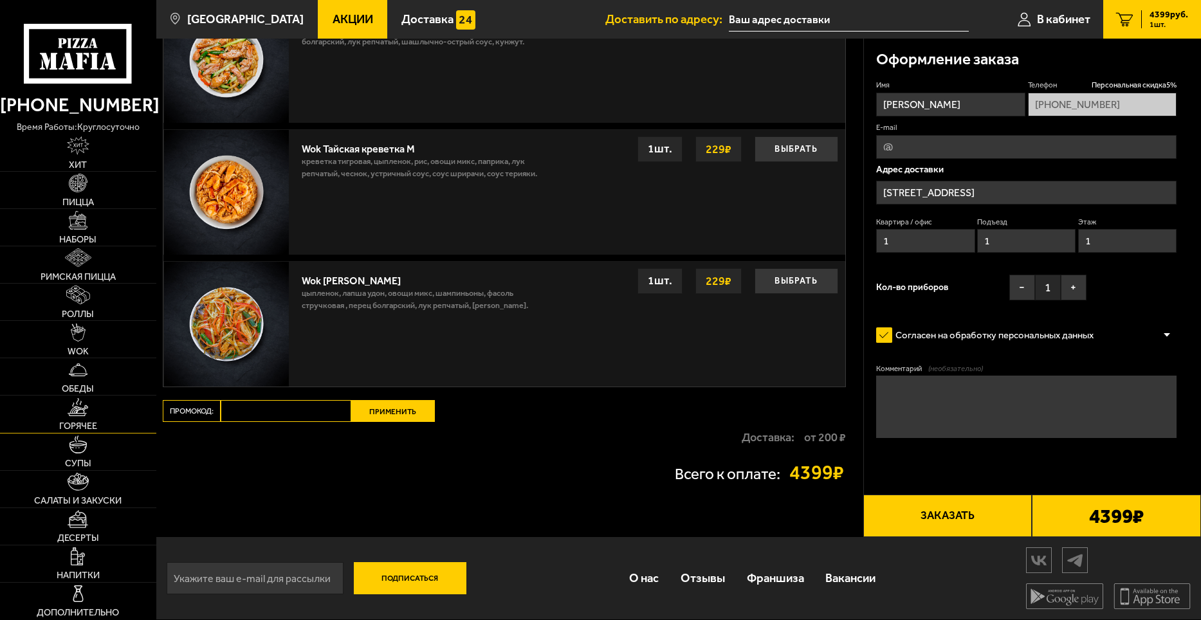
click at [73, 414] on img at bounding box center [78, 407] width 21 height 19
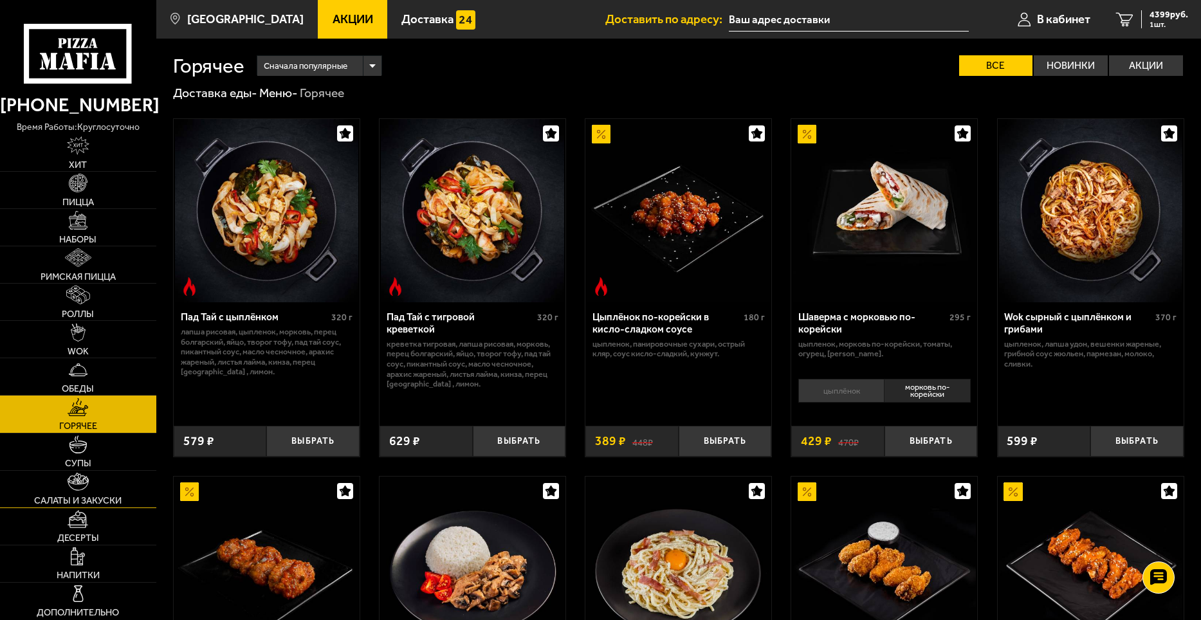
click at [77, 483] on img at bounding box center [78, 482] width 21 height 19
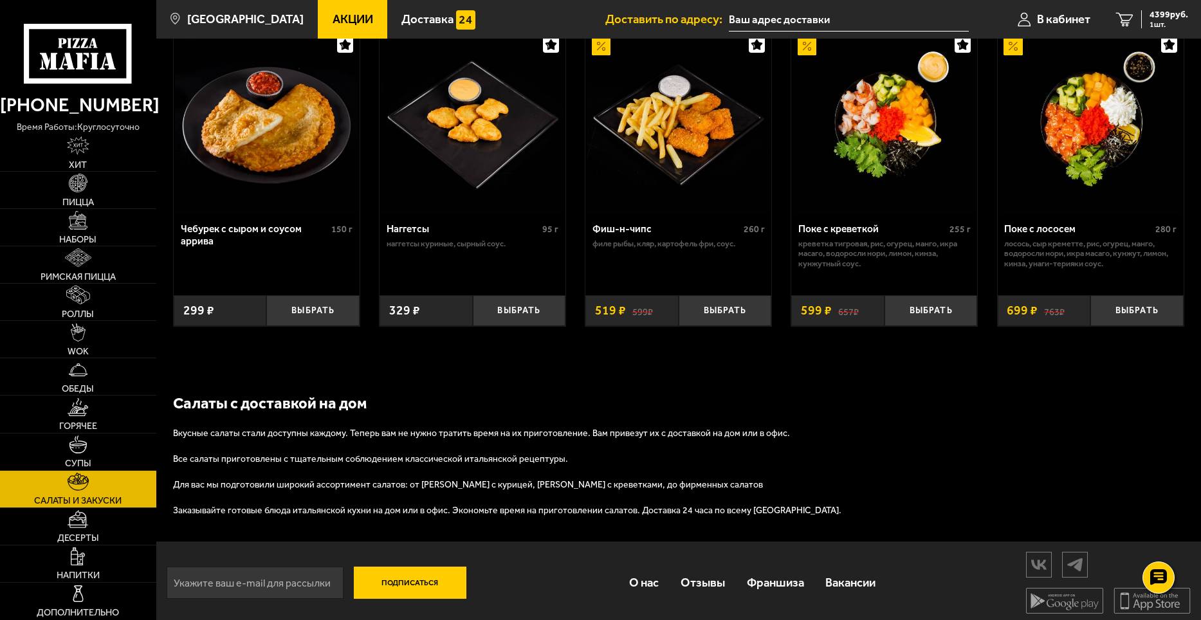
scroll to position [798, 0]
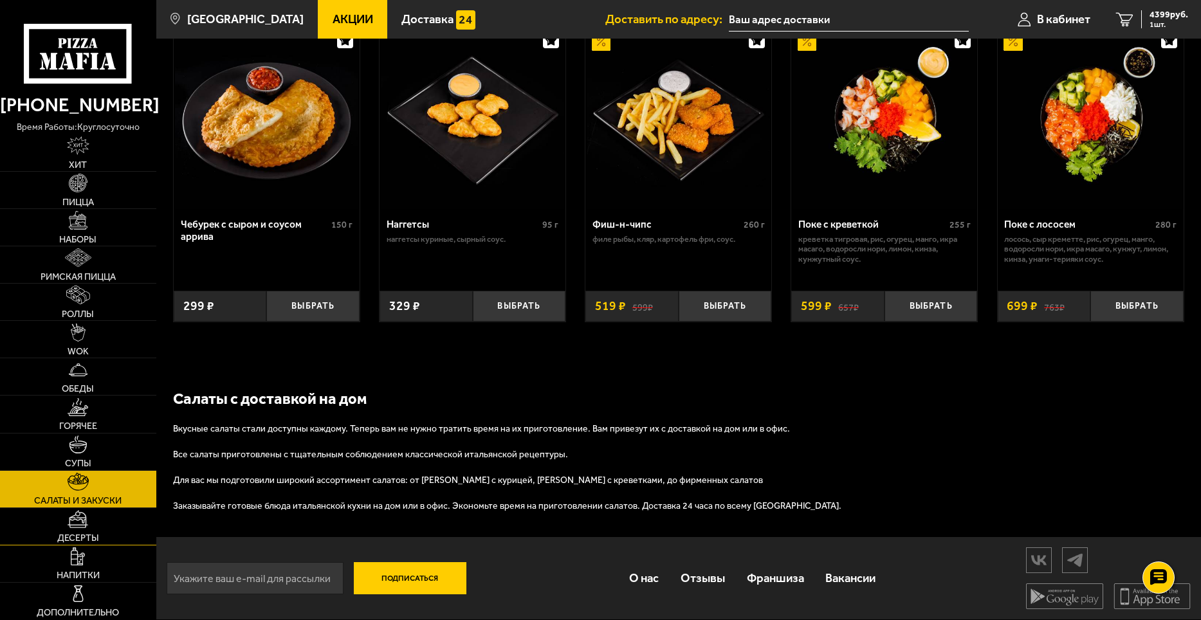
click at [77, 525] on img at bounding box center [78, 519] width 21 height 19
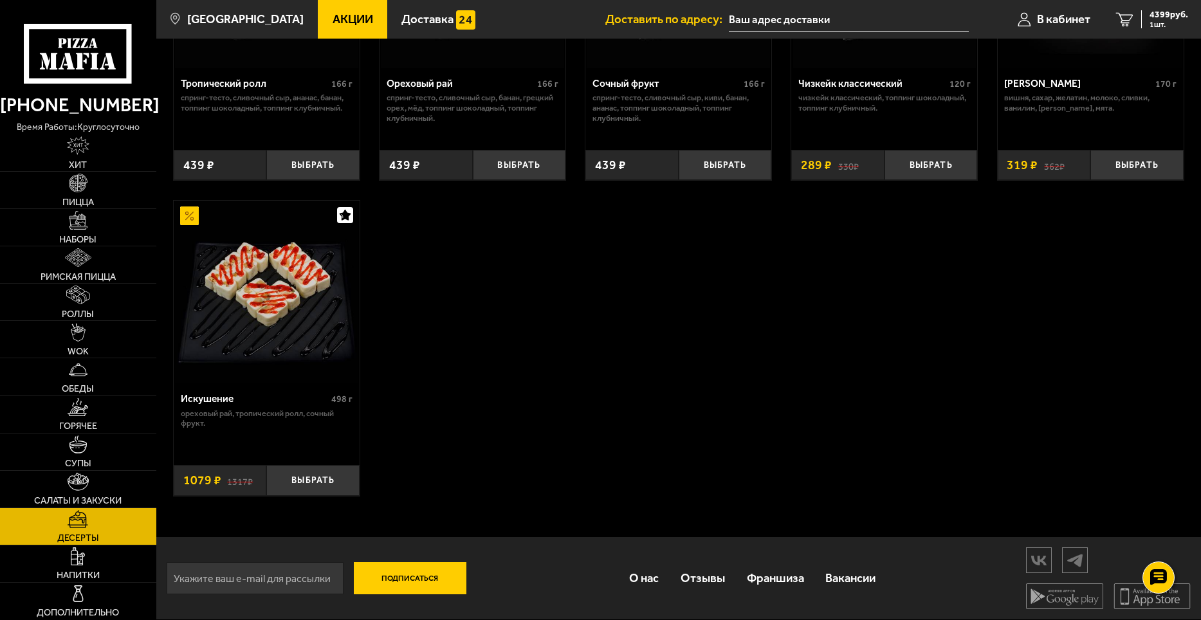
scroll to position [295, 0]
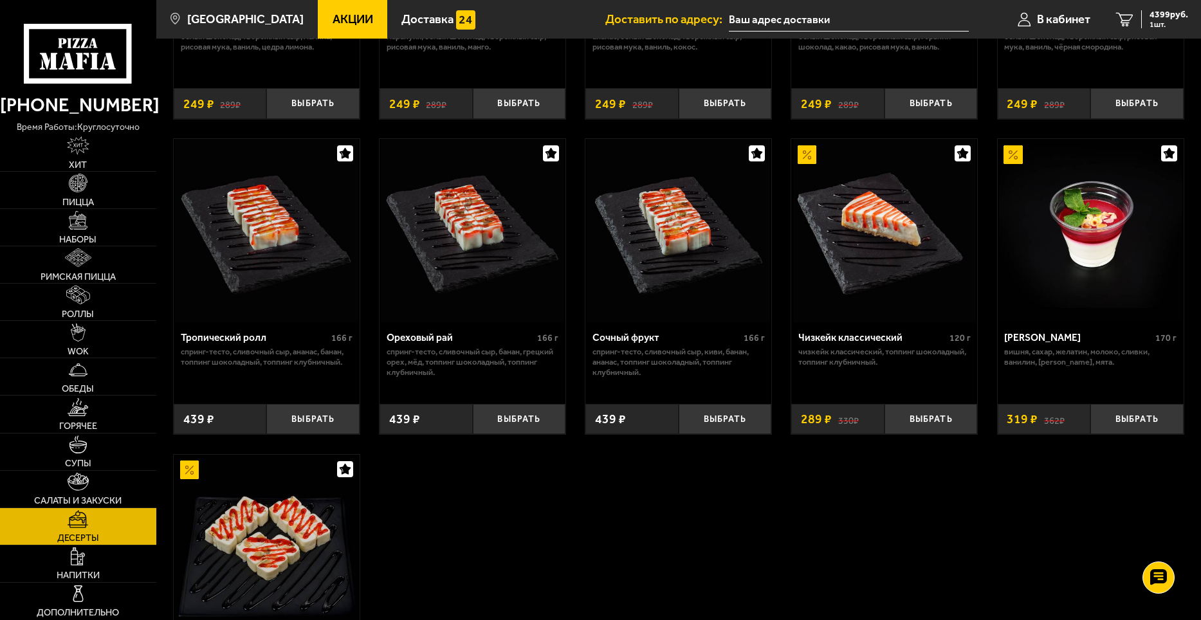
click at [264, 505] on img at bounding box center [266, 546] width 183 height 183
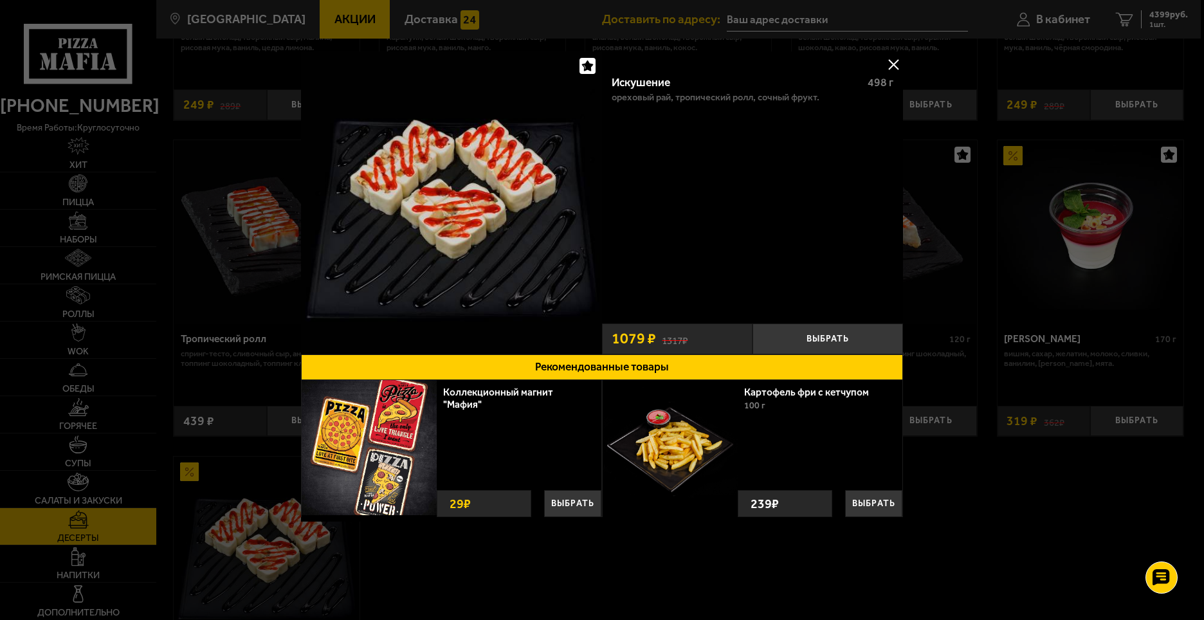
click at [893, 63] on button at bounding box center [893, 64] width 19 height 19
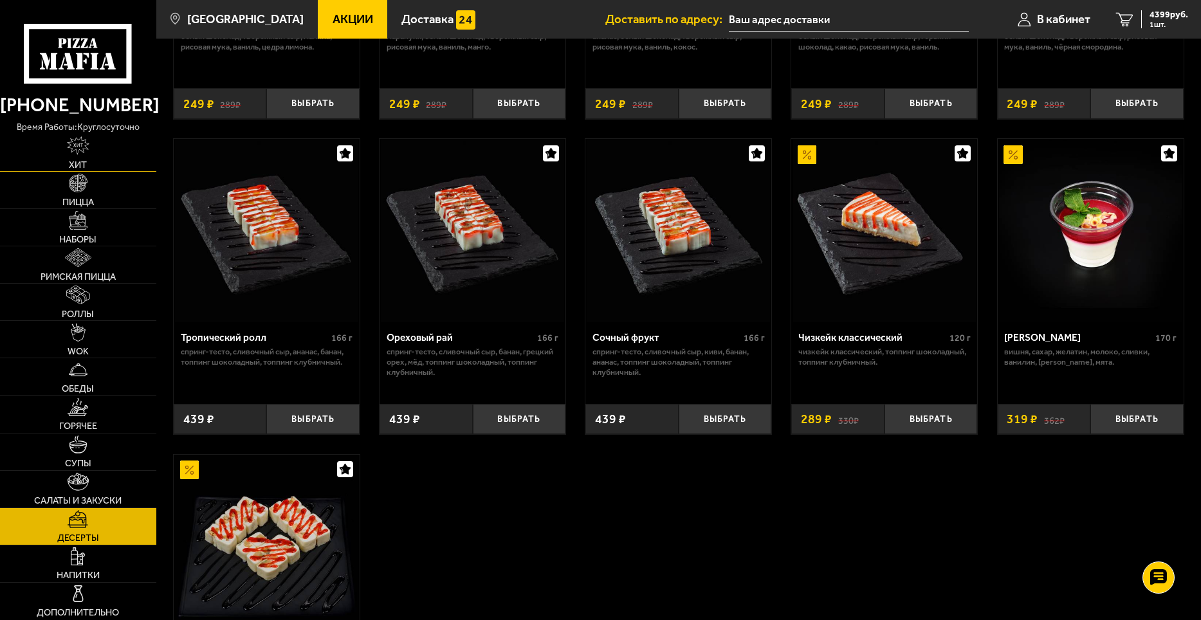
click at [80, 149] on img at bounding box center [78, 145] width 22 height 19
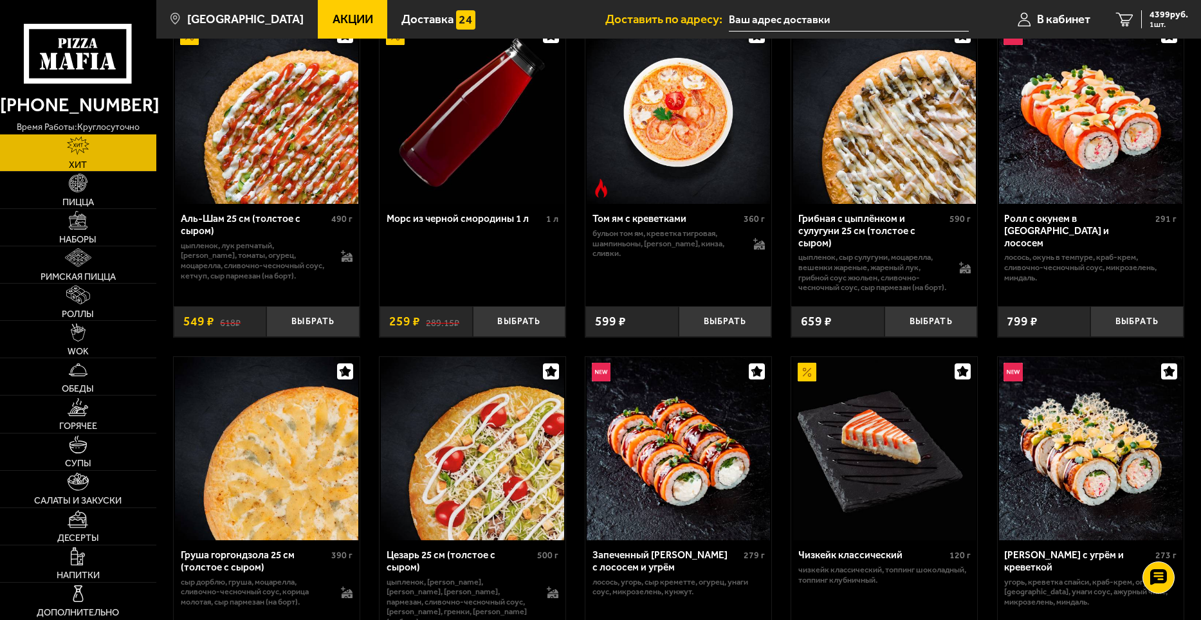
scroll to position [95, 0]
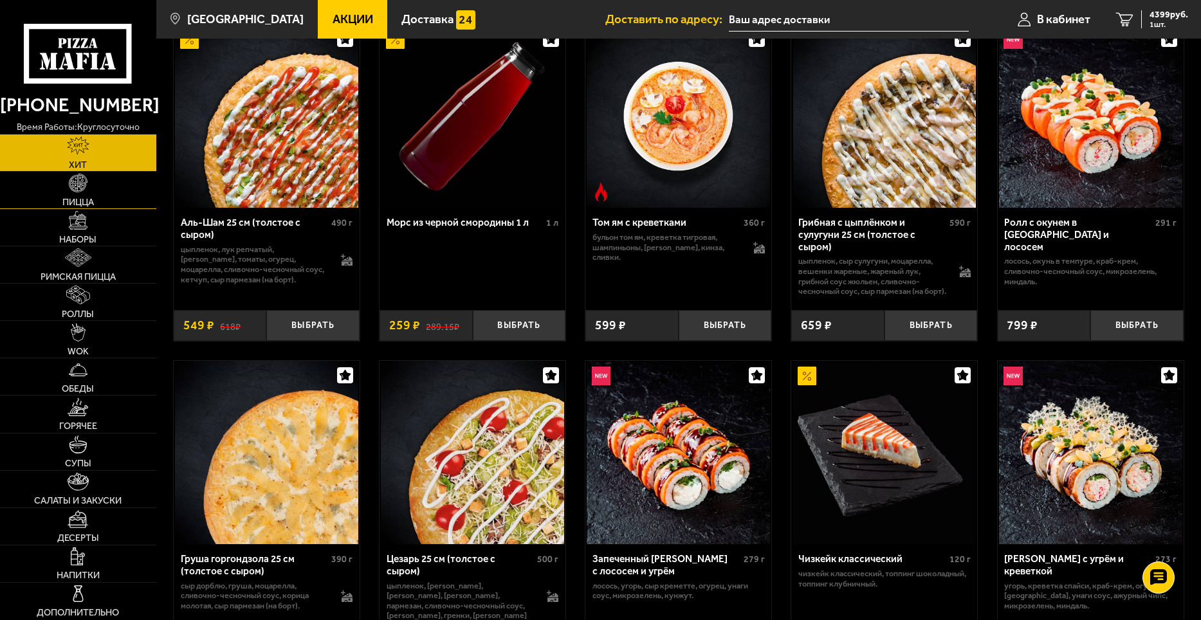
click at [80, 187] on img at bounding box center [78, 183] width 19 height 19
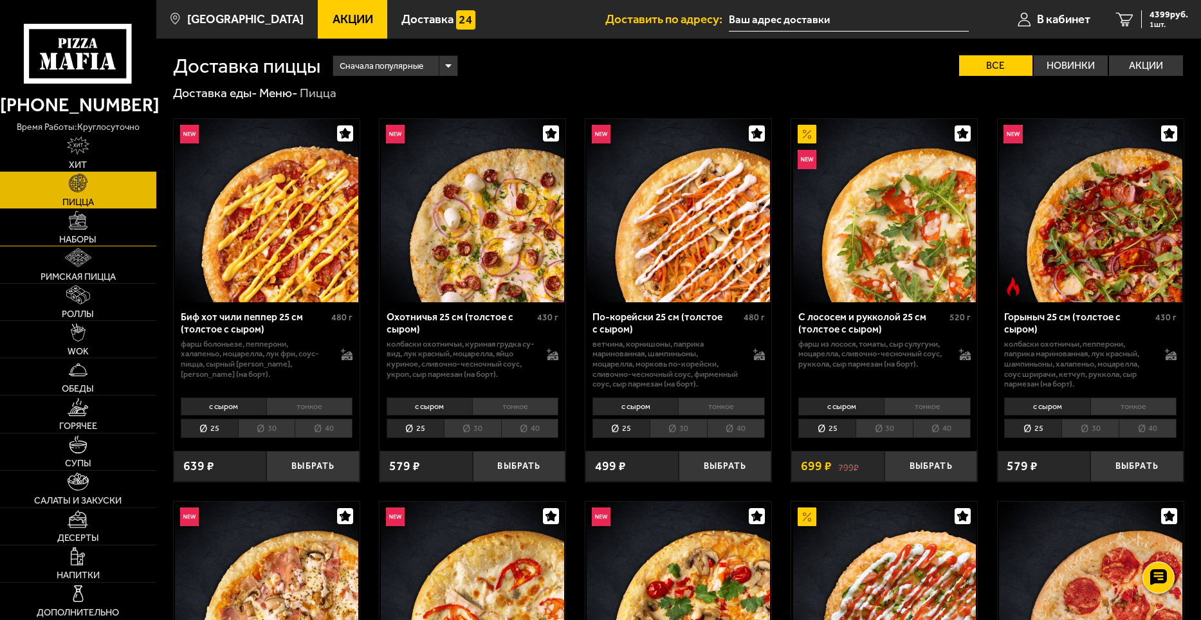
click at [80, 229] on img at bounding box center [78, 220] width 19 height 19
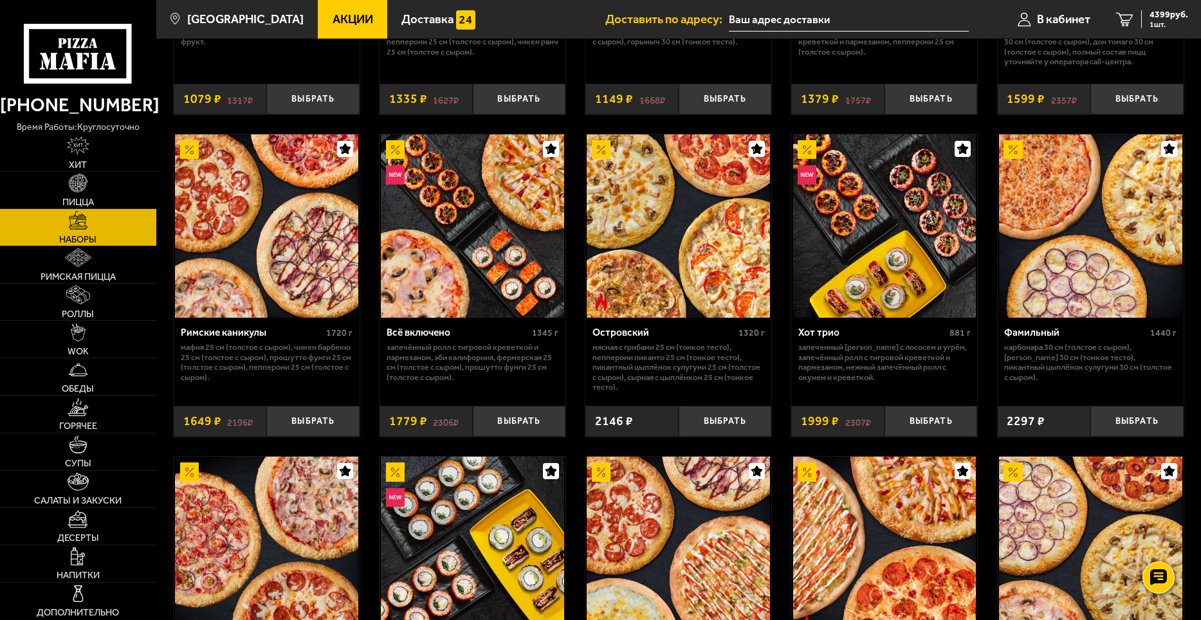
scroll to position [900, 0]
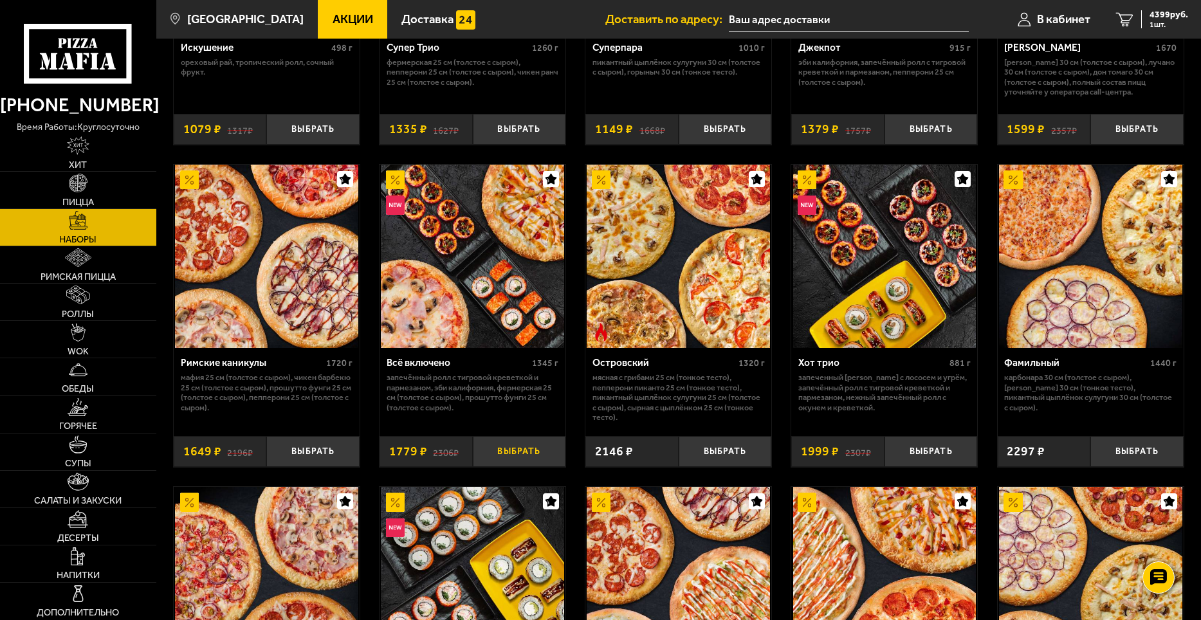
click at [513, 453] on button "Выбрать" at bounding box center [519, 451] width 93 height 31
click at [550, 459] on button "+" at bounding box center [549, 451] width 31 height 31
click at [550, 458] on button "+" at bounding box center [549, 451] width 31 height 31
click at [550, 457] on button "+" at bounding box center [549, 451] width 31 height 31
click at [1150, 17] on span "11515 руб." at bounding box center [1166, 14] width 44 height 9
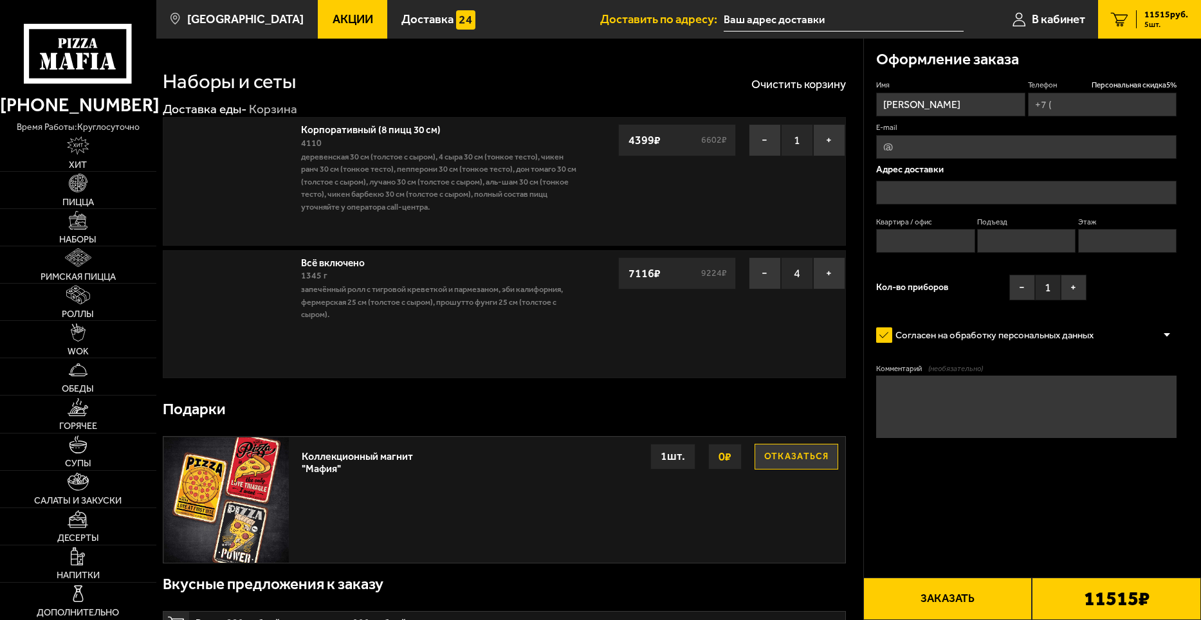
type input "[PHONE_NUMBER]"
type input "Санкт-Петербург, Чугунная улица, 20"
type input "1"
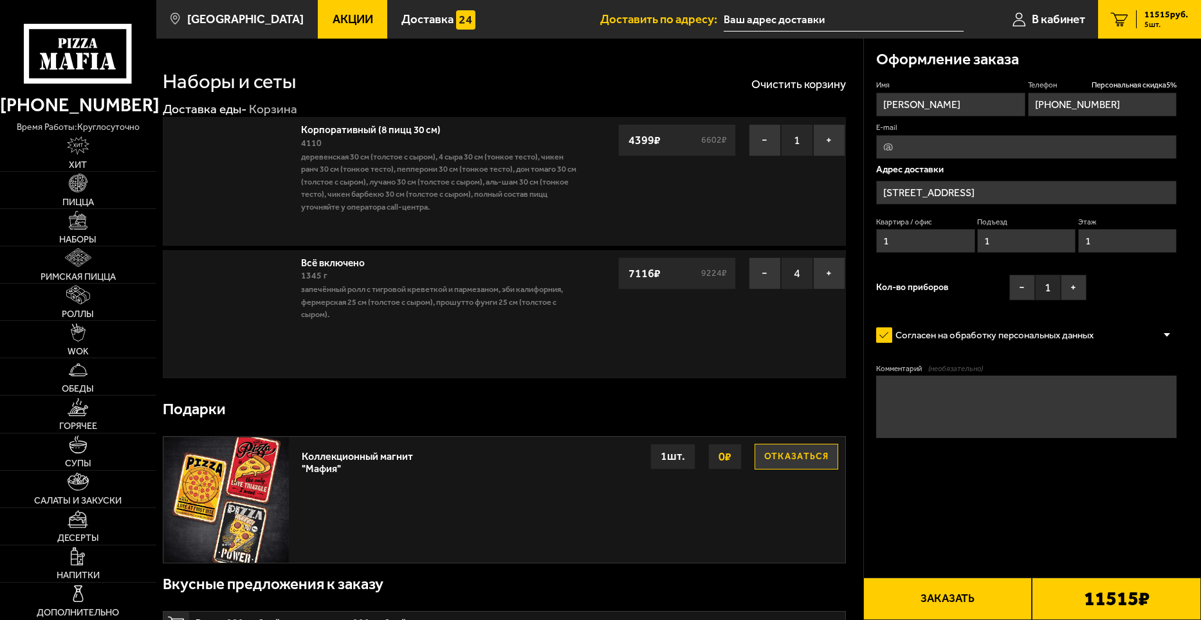
type input "Чугунная улица, 20"
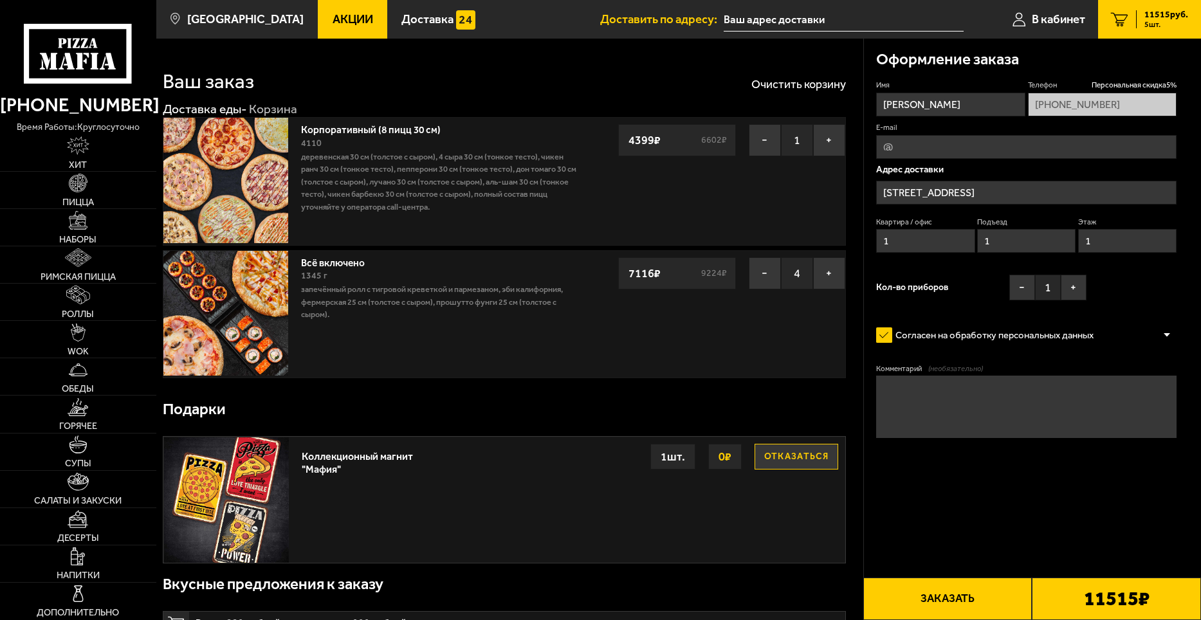
click at [263, 341] on img at bounding box center [225, 313] width 125 height 125
click at [765, 273] on button "−" at bounding box center [765, 273] width 32 height 32
drag, startPoint x: 759, startPoint y: 141, endPoint x: 766, endPoint y: 179, distance: 37.8
click at [766, 179] on div "Корпоративный (8 пицц 30 см) 4110 Деревенская 30 см (толстое с сыром), 4 сыра 3…" at bounding box center [504, 181] width 683 height 128
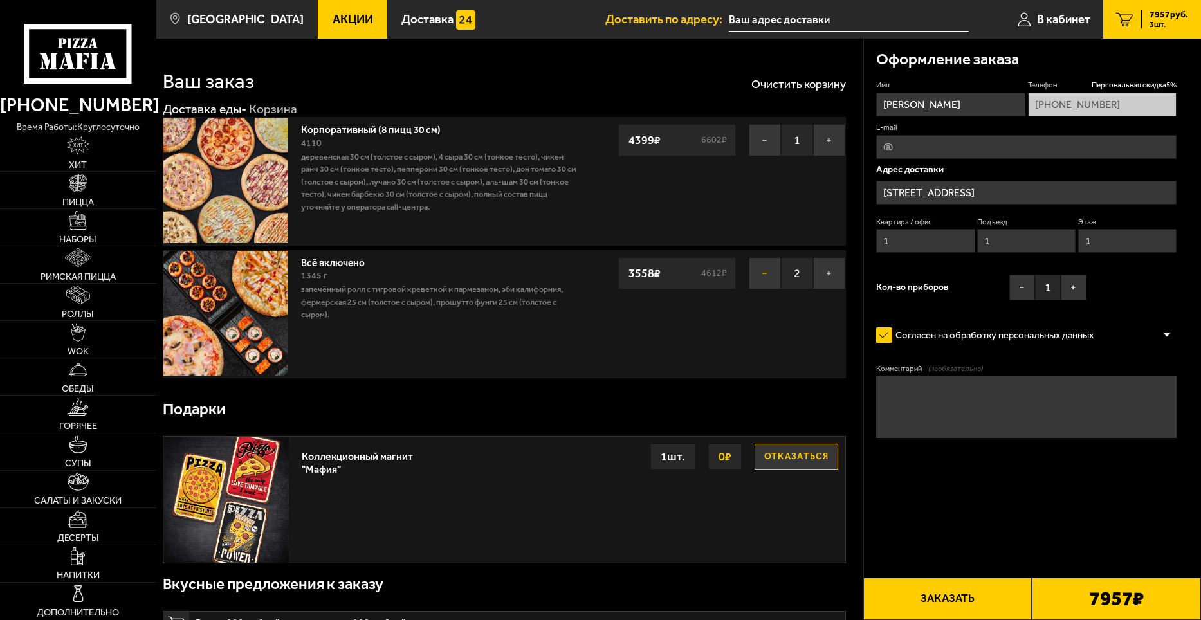
click at [760, 274] on button "−" at bounding box center [765, 273] width 32 height 32
click at [768, 273] on button "−" at bounding box center [765, 273] width 32 height 32
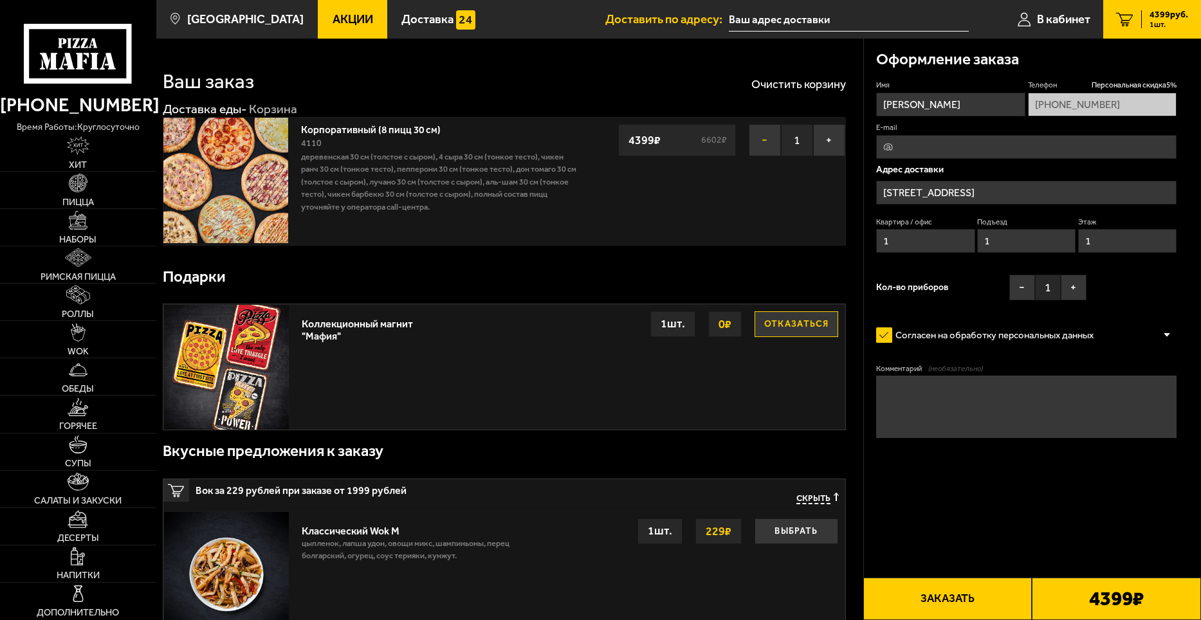
click at [764, 143] on button "−" at bounding box center [765, 140] width 32 height 32
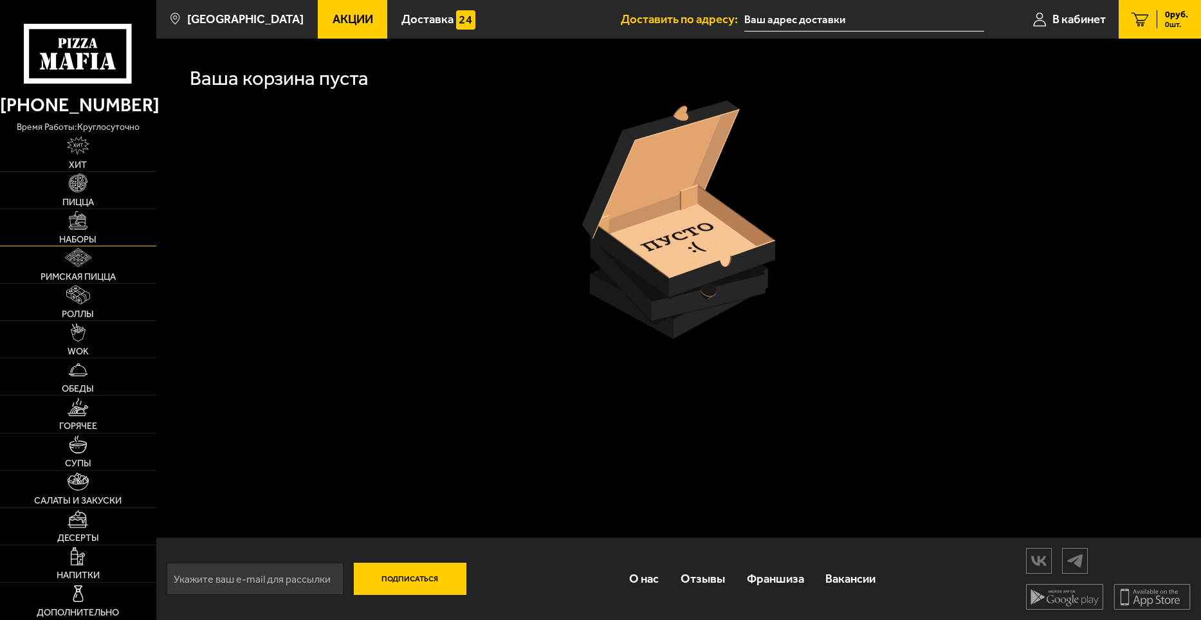
click at [79, 228] on img at bounding box center [78, 220] width 19 height 19
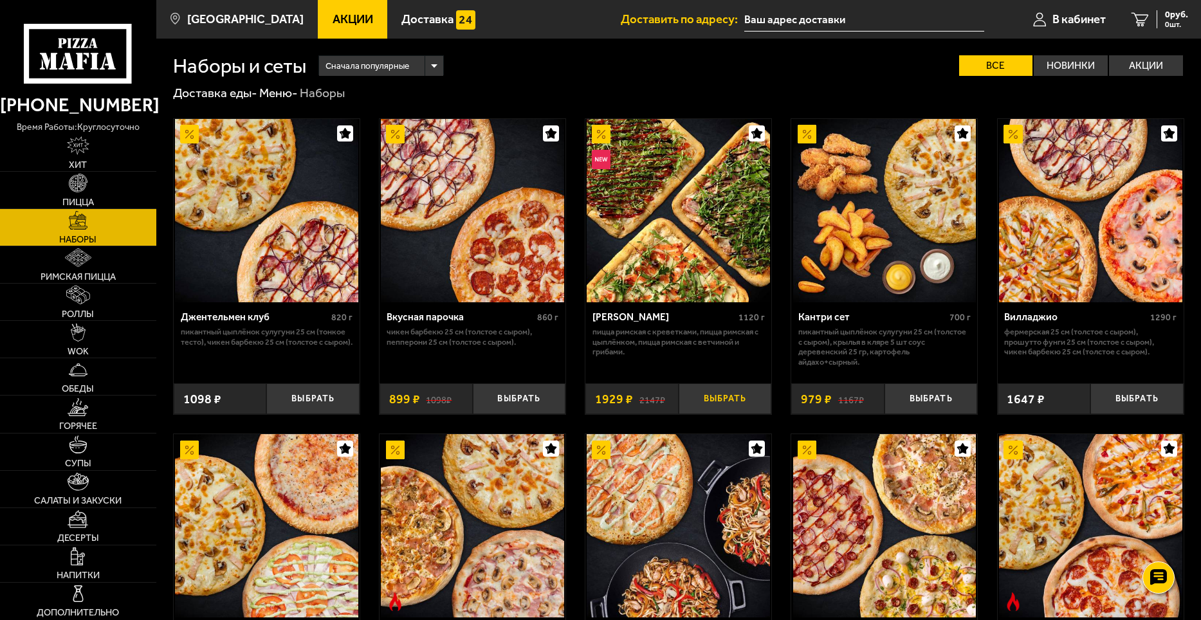
click at [727, 399] on button "Выбрать" at bounding box center [724, 398] width 93 height 31
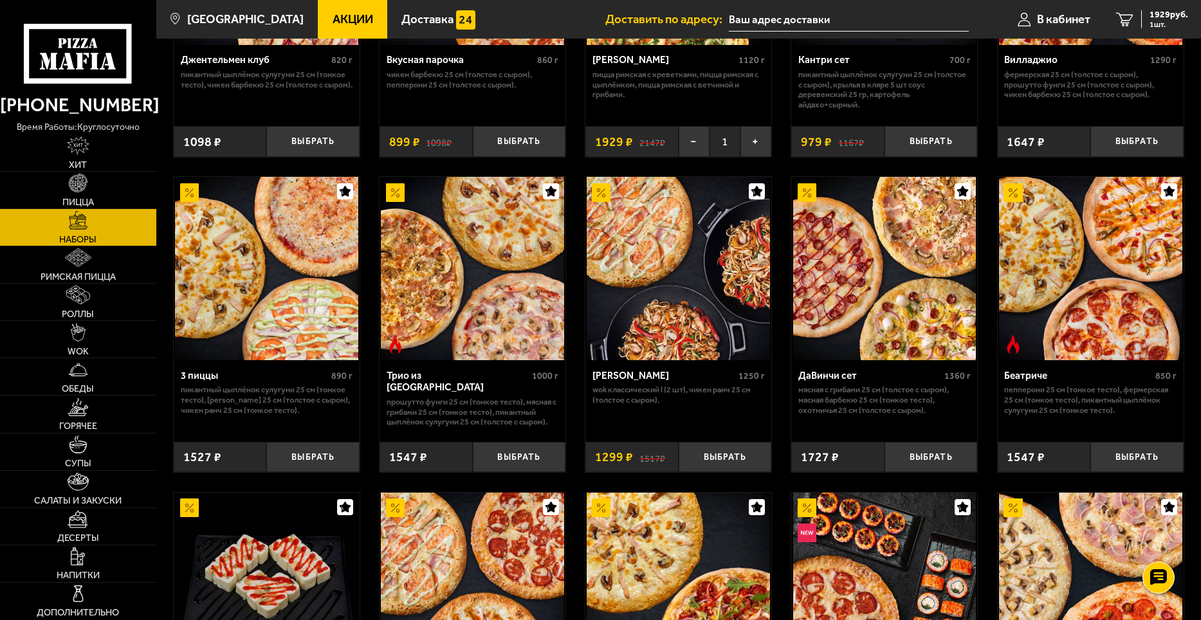
scroll to position [322, 0]
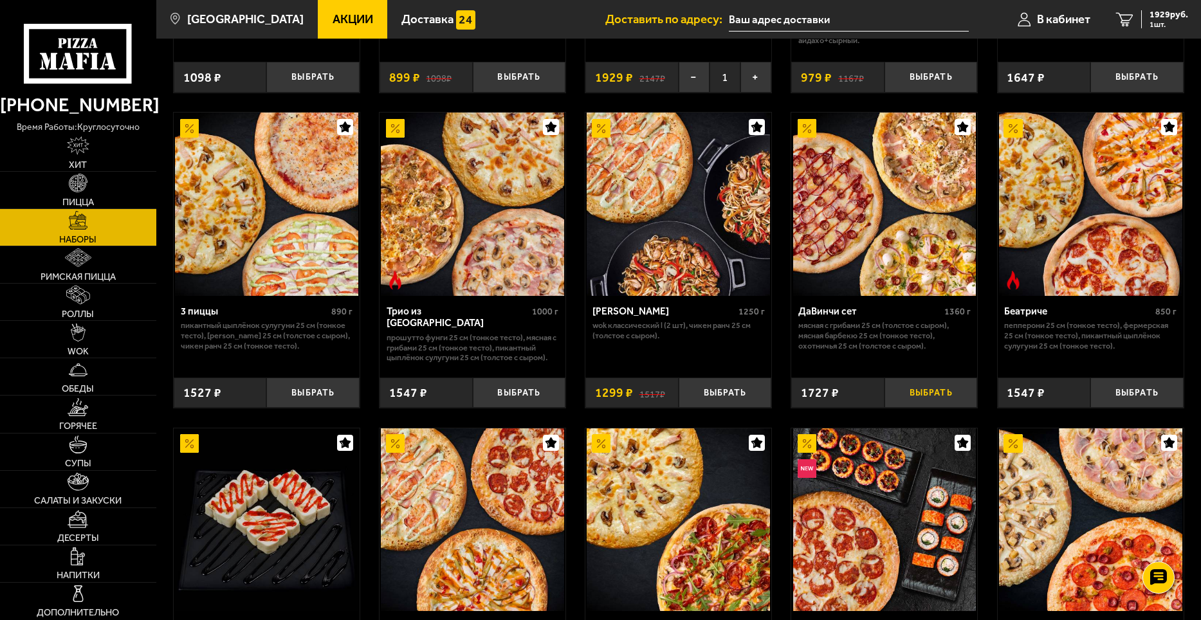
click at [940, 393] on button "Выбрать" at bounding box center [930, 392] width 93 height 31
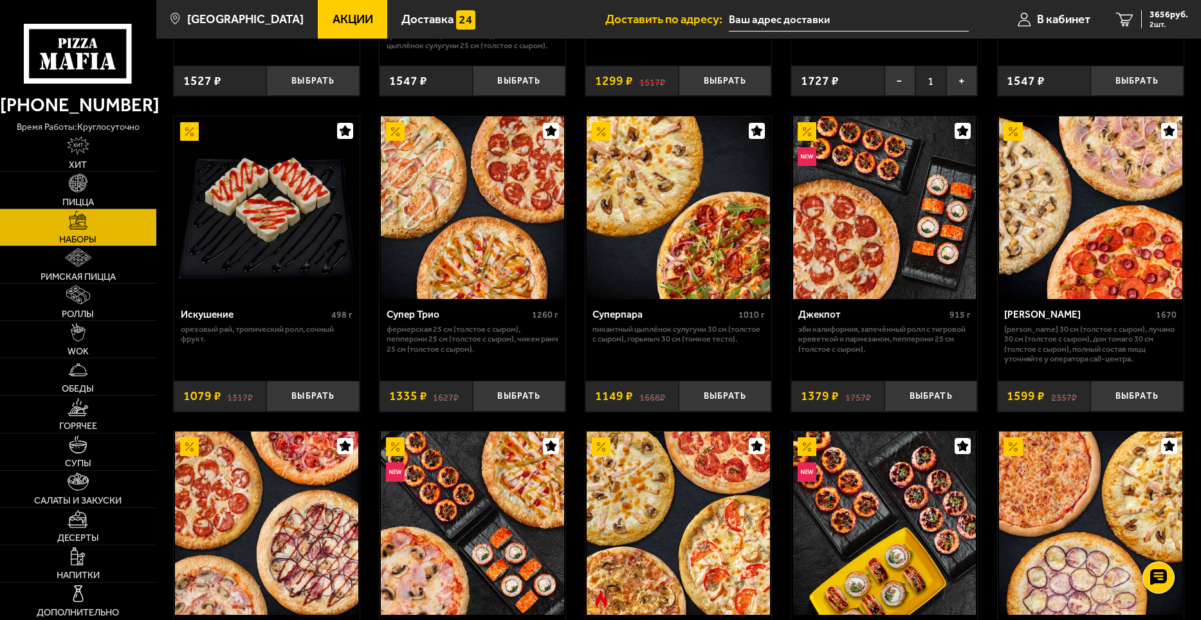
scroll to position [643, 0]
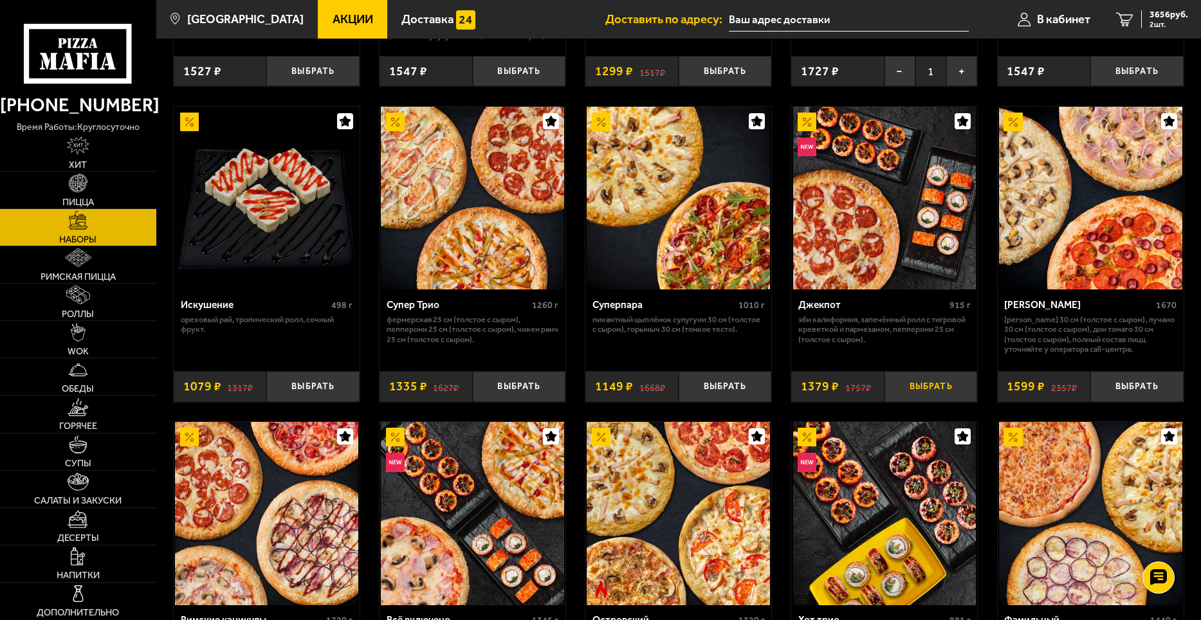
click at [926, 385] on button "Выбрать" at bounding box center [930, 386] width 93 height 31
click at [895, 394] on button "−" at bounding box center [899, 386] width 31 height 31
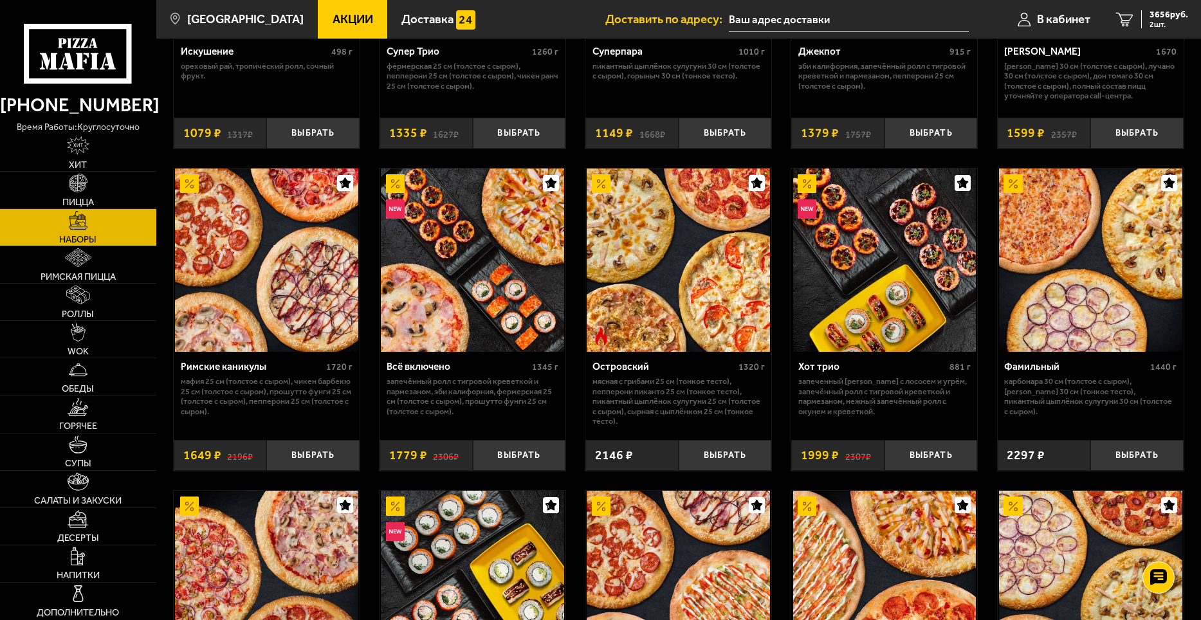
scroll to position [900, 0]
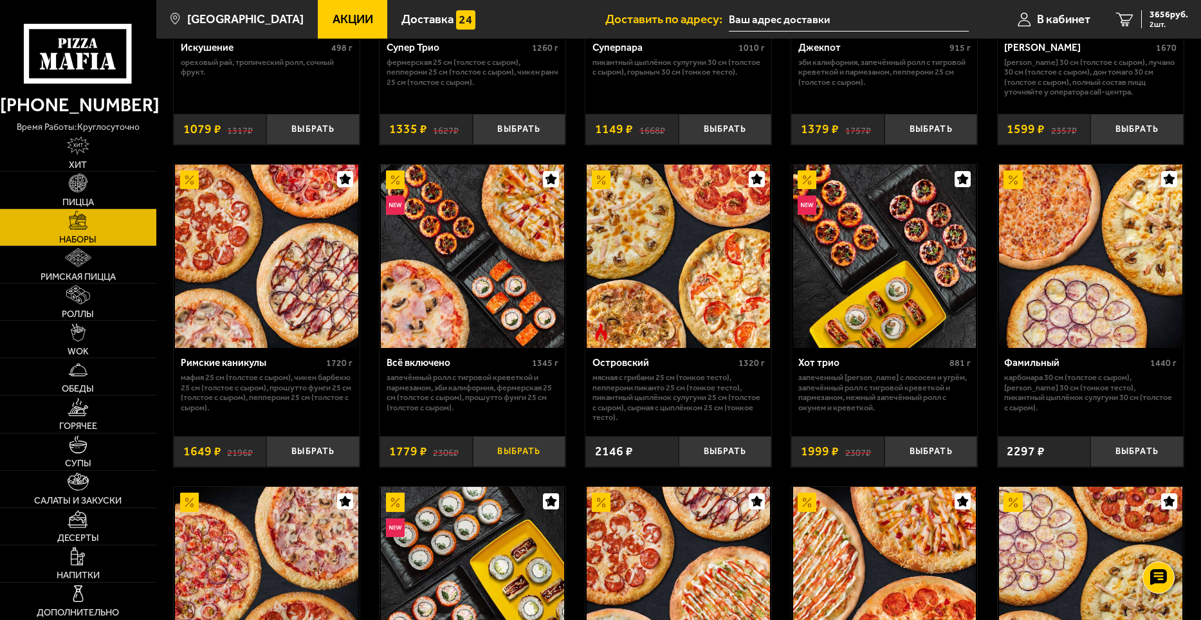
click at [529, 451] on button "Выбрать" at bounding box center [519, 451] width 93 height 31
click at [509, 296] on img at bounding box center [472, 256] width 183 height 183
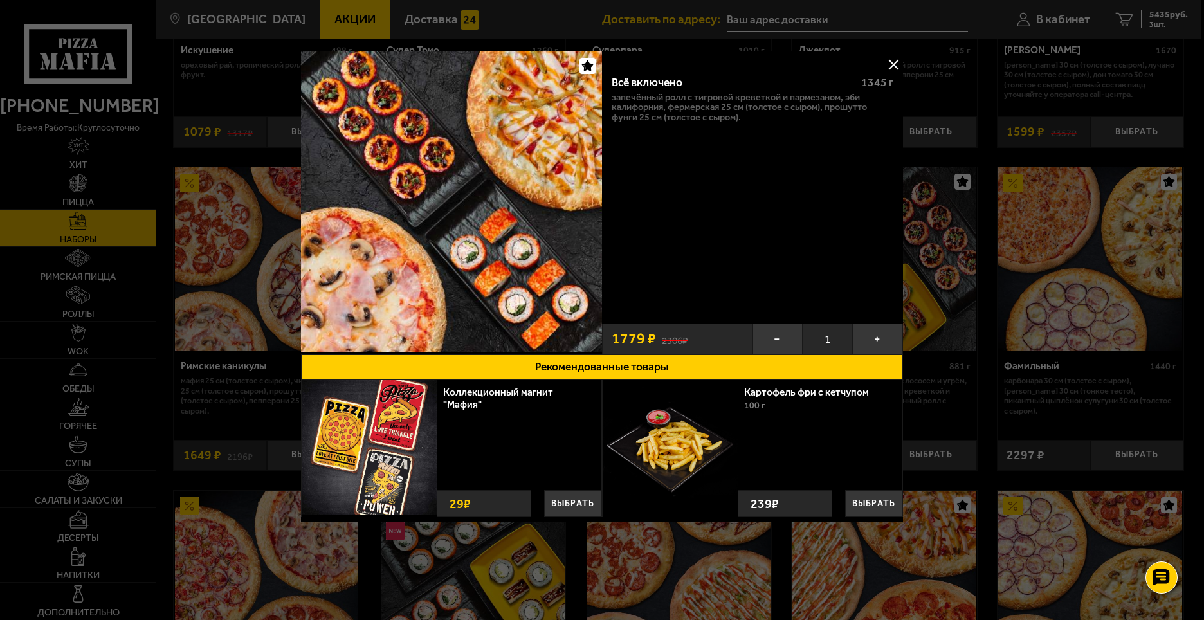
click at [894, 60] on button at bounding box center [893, 64] width 19 height 19
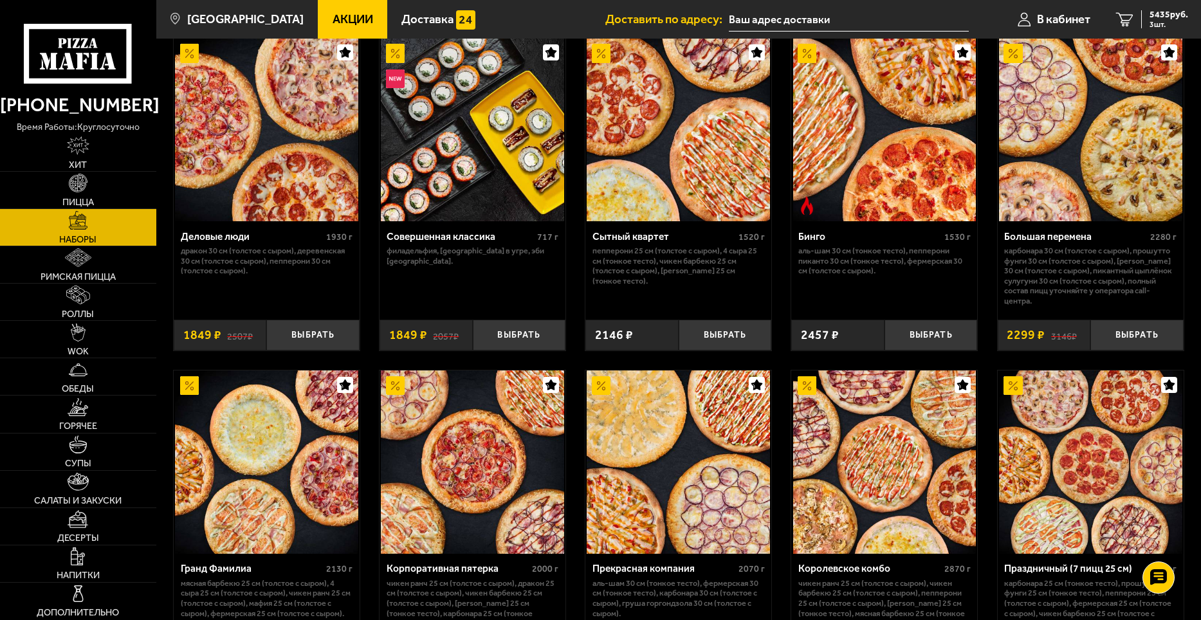
scroll to position [1350, 0]
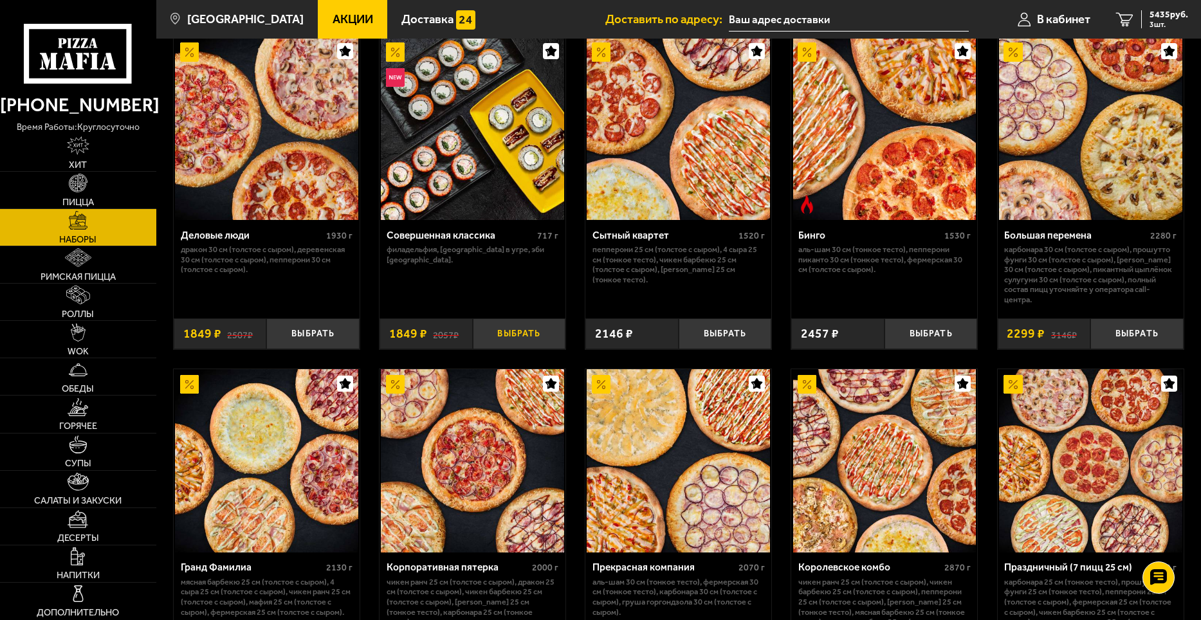
click at [532, 339] on button "Выбрать" at bounding box center [519, 333] width 93 height 31
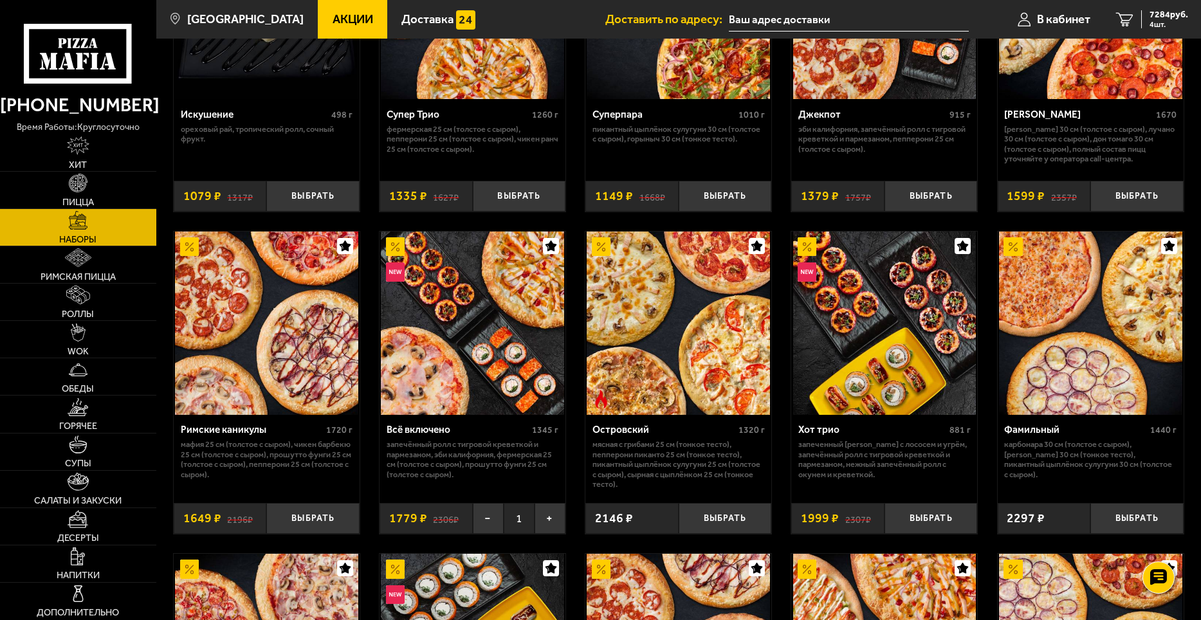
scroll to position [707, 0]
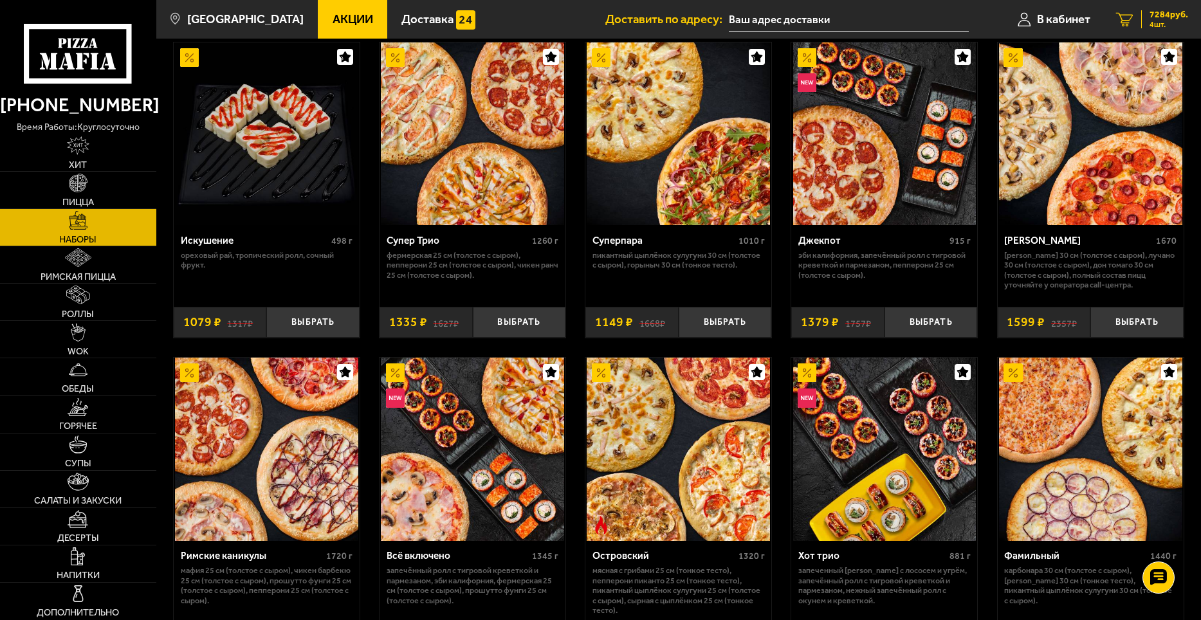
click at [1155, 17] on span "7284 руб." at bounding box center [1168, 14] width 39 height 9
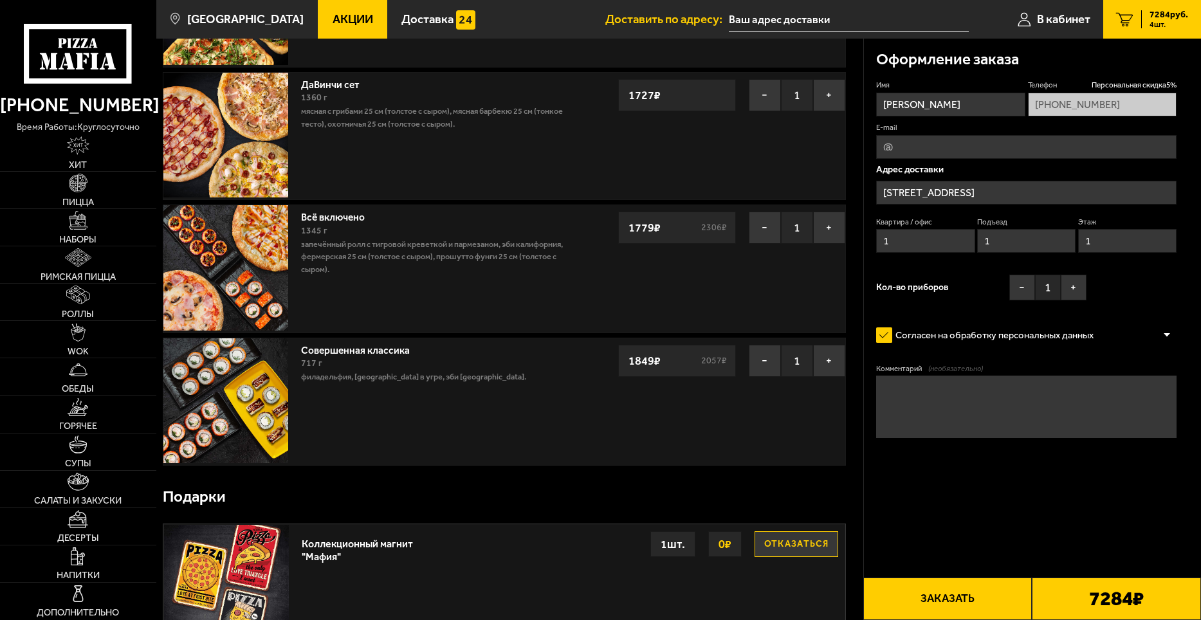
scroll to position [193, 0]
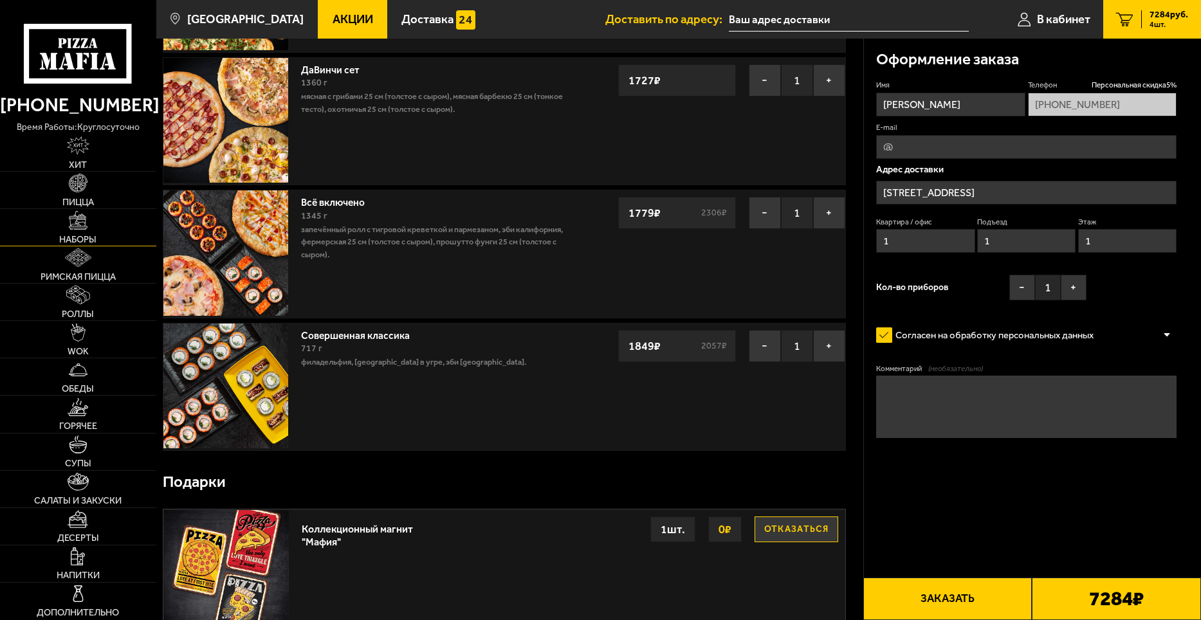
click at [76, 231] on link "Наборы" at bounding box center [78, 227] width 156 height 37
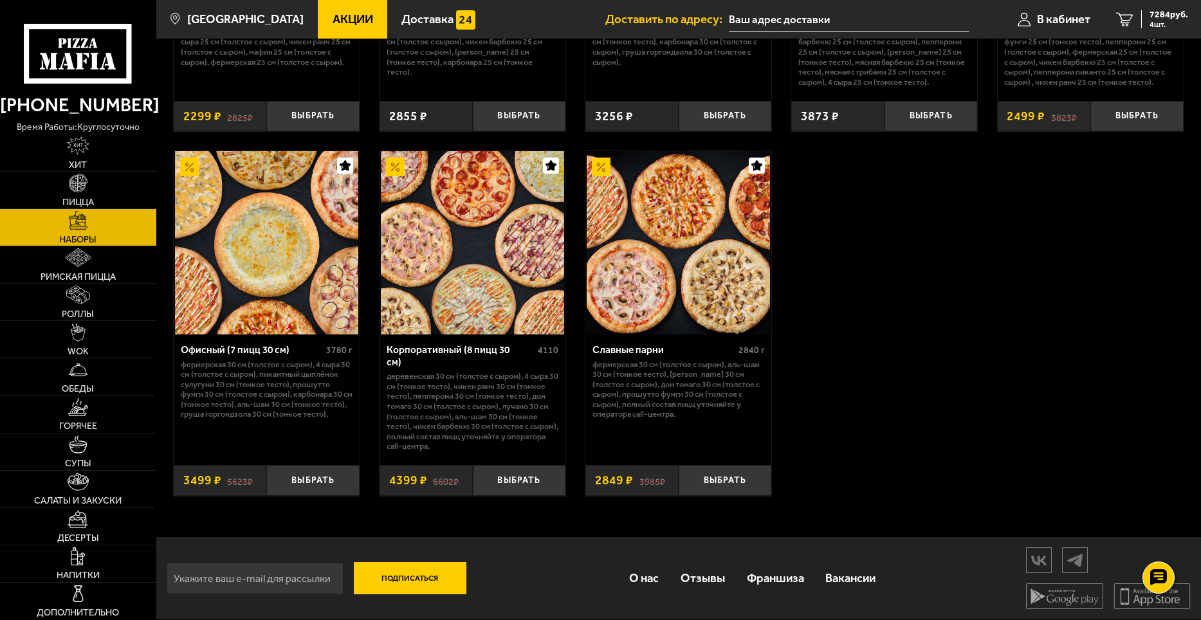
scroll to position [1907, 0]
click at [78, 186] on img at bounding box center [78, 183] width 19 height 19
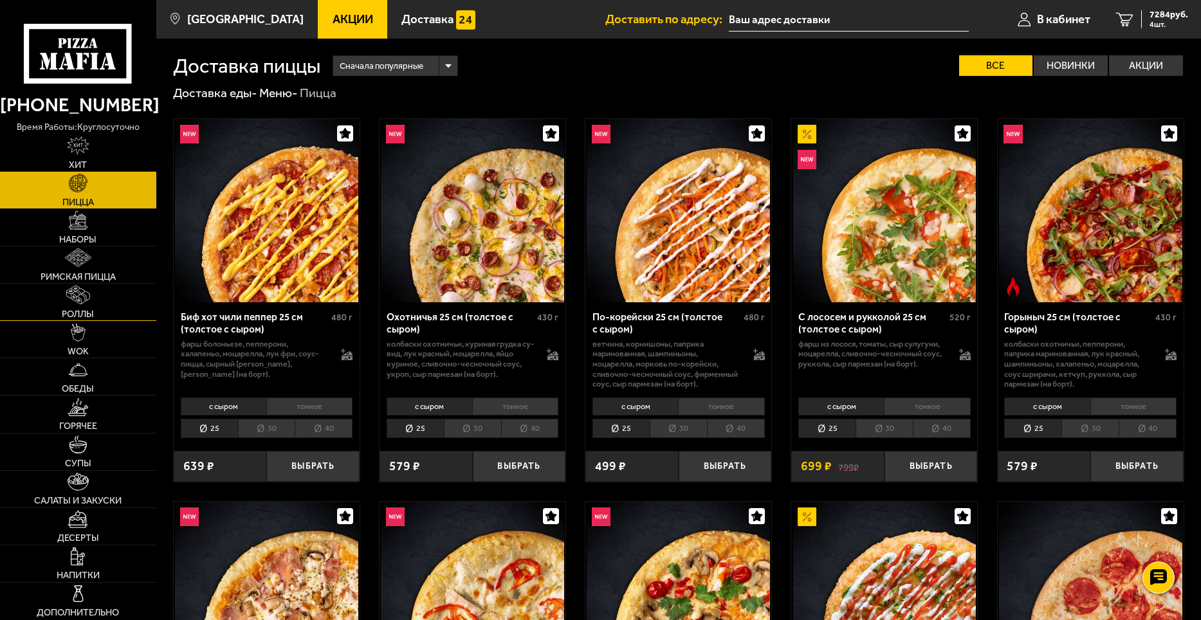
click at [82, 309] on span "Роллы" at bounding box center [78, 313] width 32 height 9
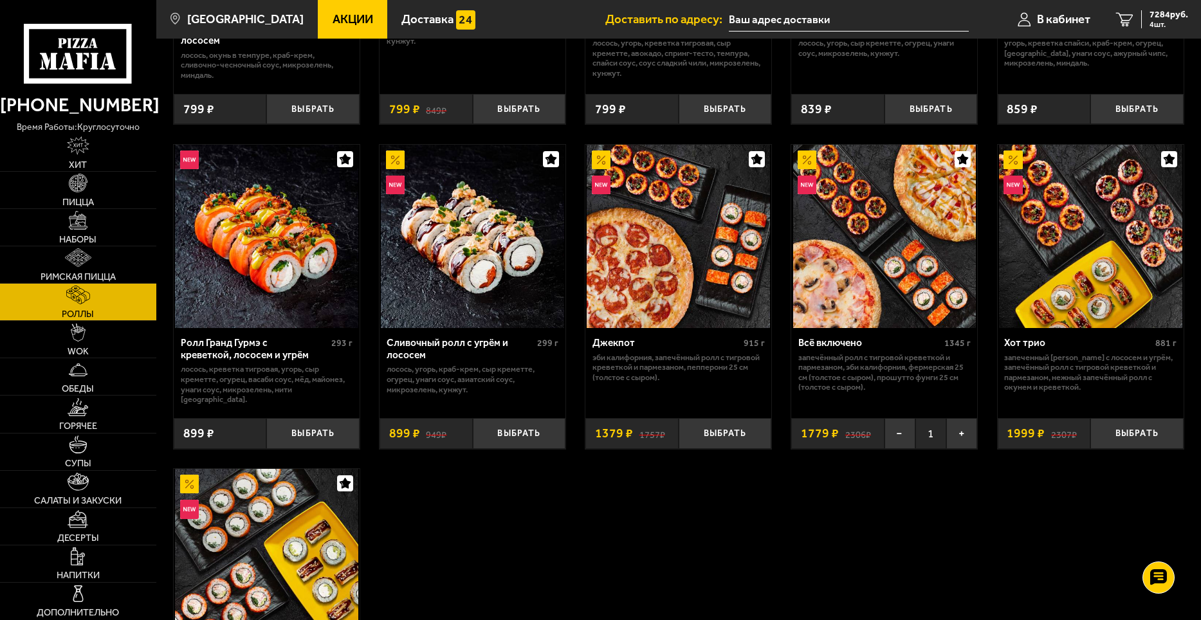
scroll to position [579, 0]
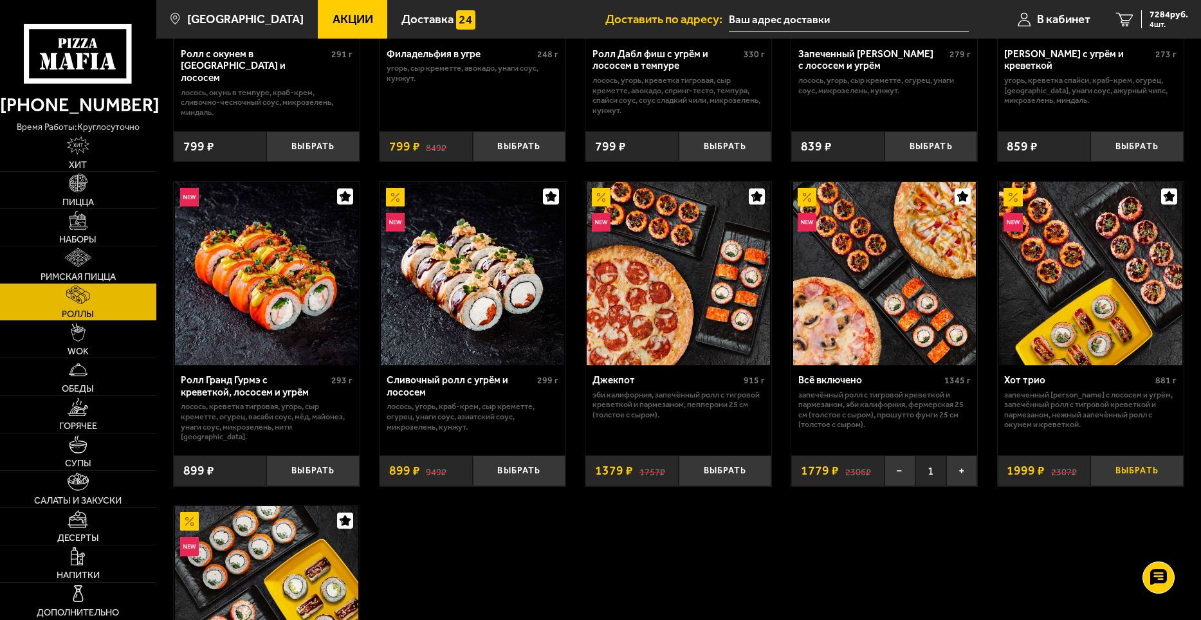
click at [1144, 463] on button "Выбрать" at bounding box center [1136, 470] width 93 height 31
click at [1158, 16] on span "9283 руб." at bounding box center [1168, 14] width 39 height 9
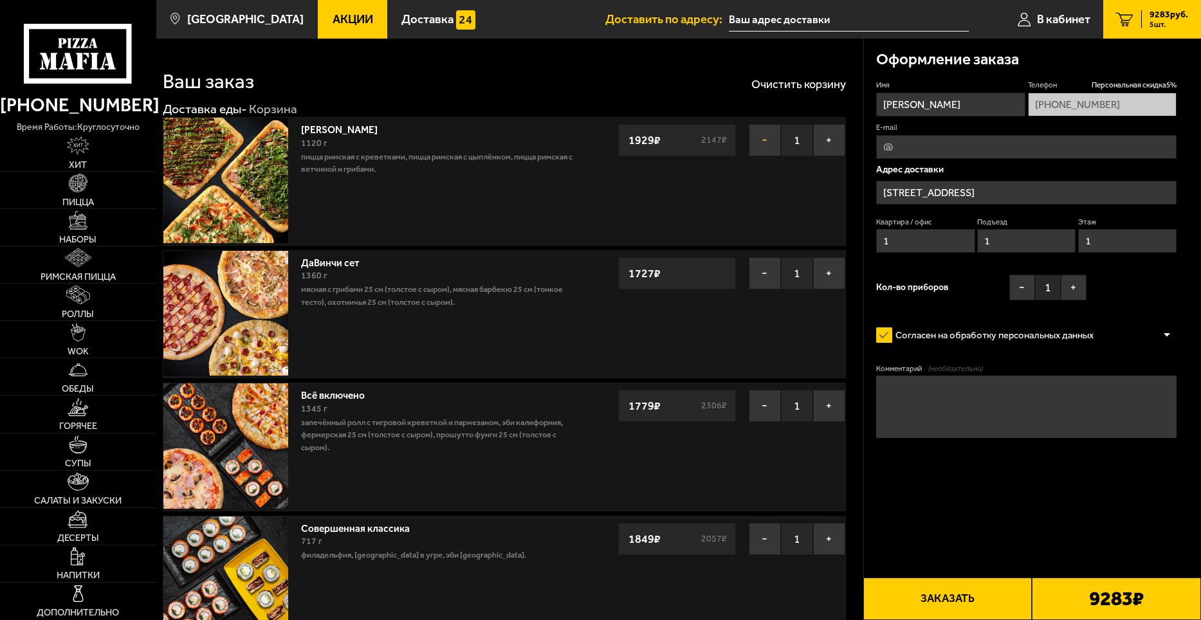
click at [769, 143] on button "−" at bounding box center [765, 140] width 32 height 32
